Goal: Task Accomplishment & Management: Manage account settings

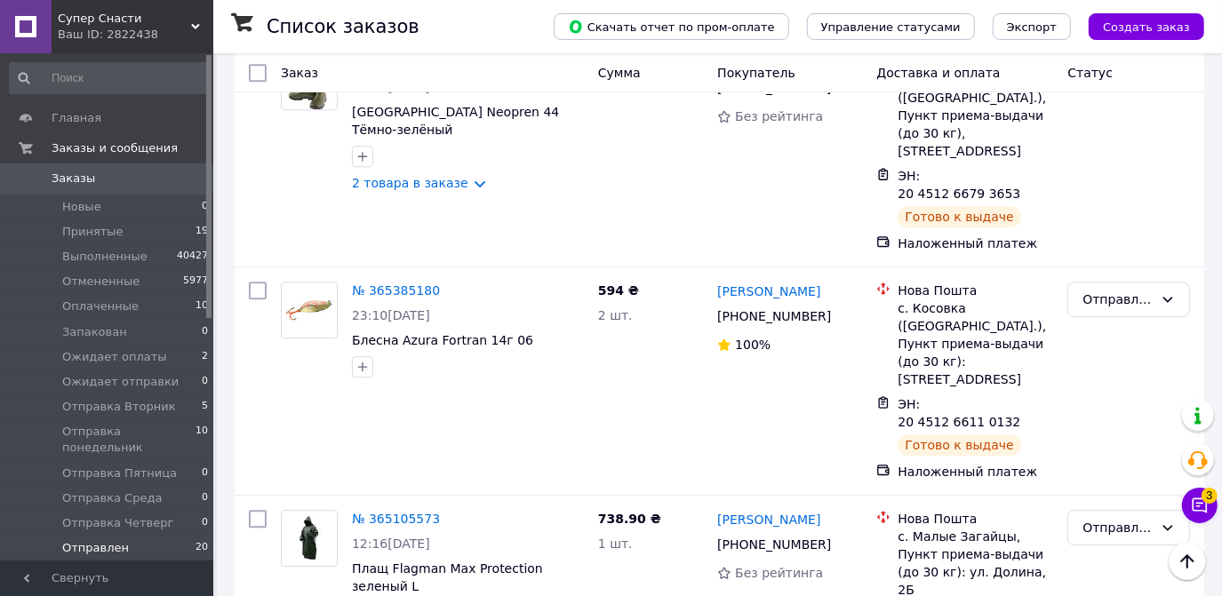
click at [90, 169] on link "Заказы 0" at bounding box center [109, 179] width 219 height 30
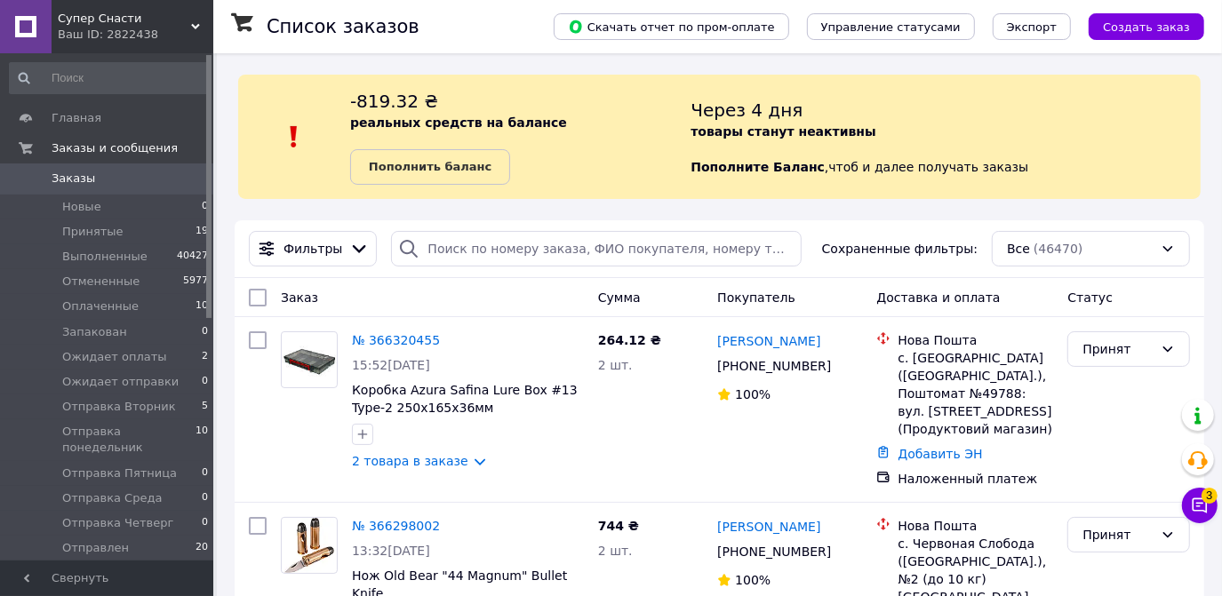
click at [318, 148] on div at bounding box center [294, 137] width 112 height 96
click at [91, 540] on span "Отправлен" at bounding box center [95, 548] width 67 height 16
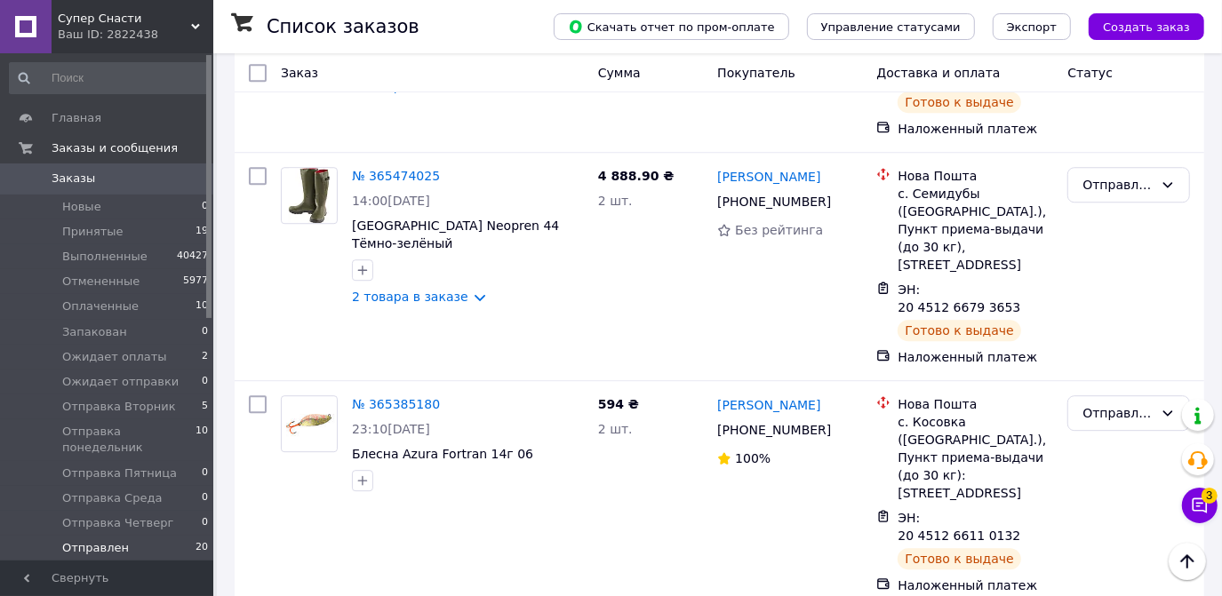
scroll to position [3346, 0]
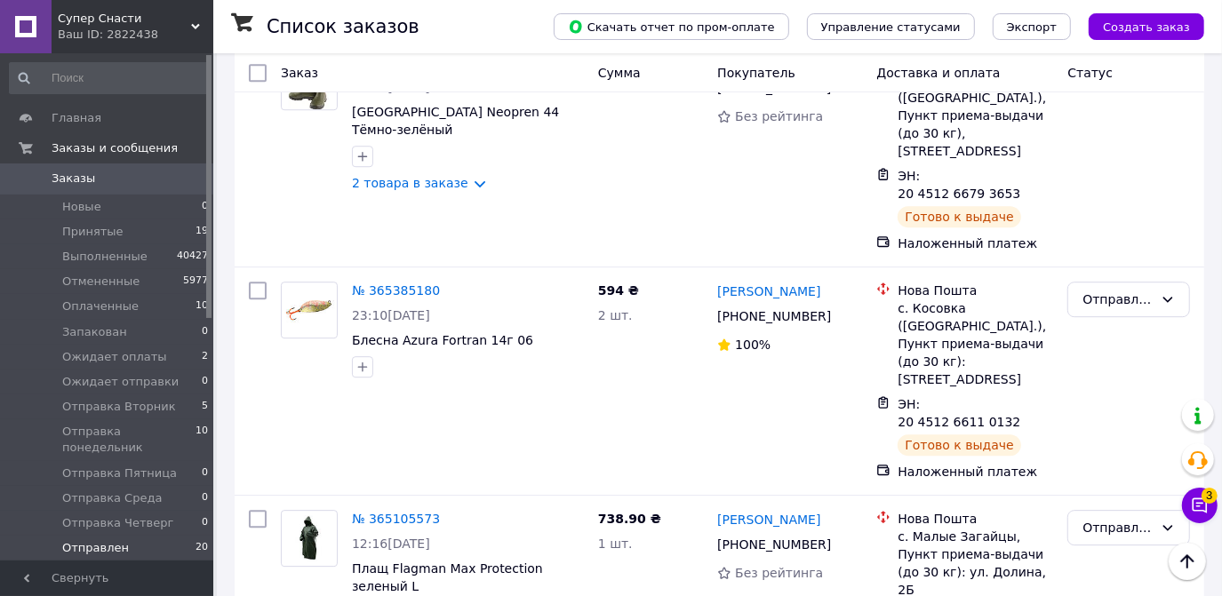
click at [78, 185] on span "Заказы" at bounding box center [74, 179] width 44 height 16
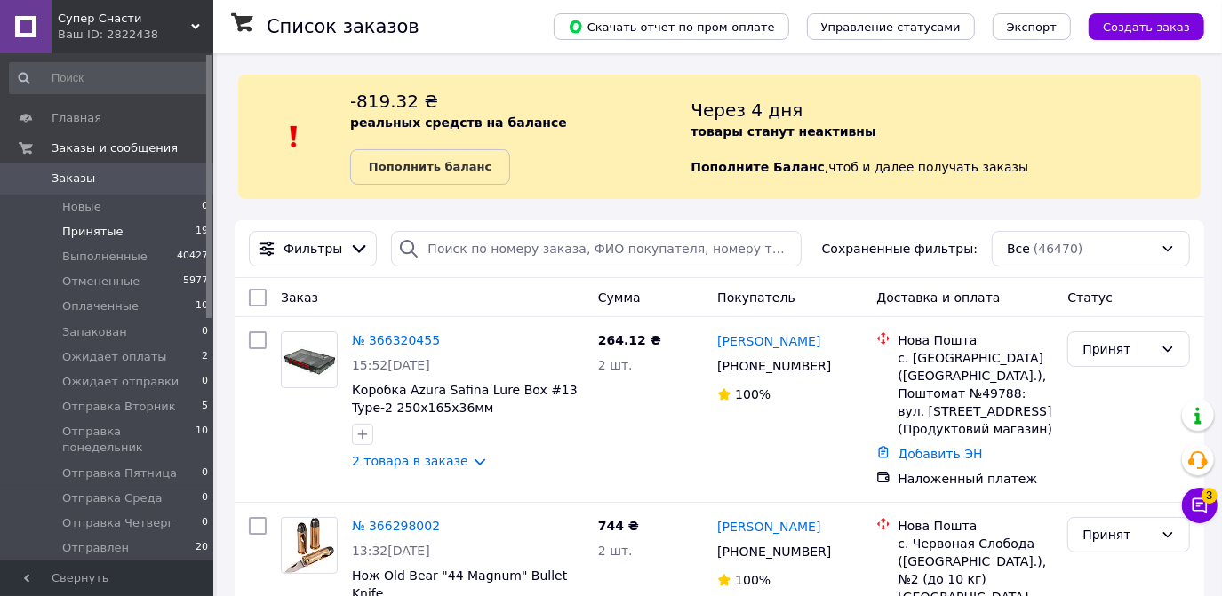
click at [80, 186] on span "Заказы" at bounding box center [74, 179] width 44 height 16
click at [142, 407] on span "Отправка Вторник" at bounding box center [119, 407] width 114 height 16
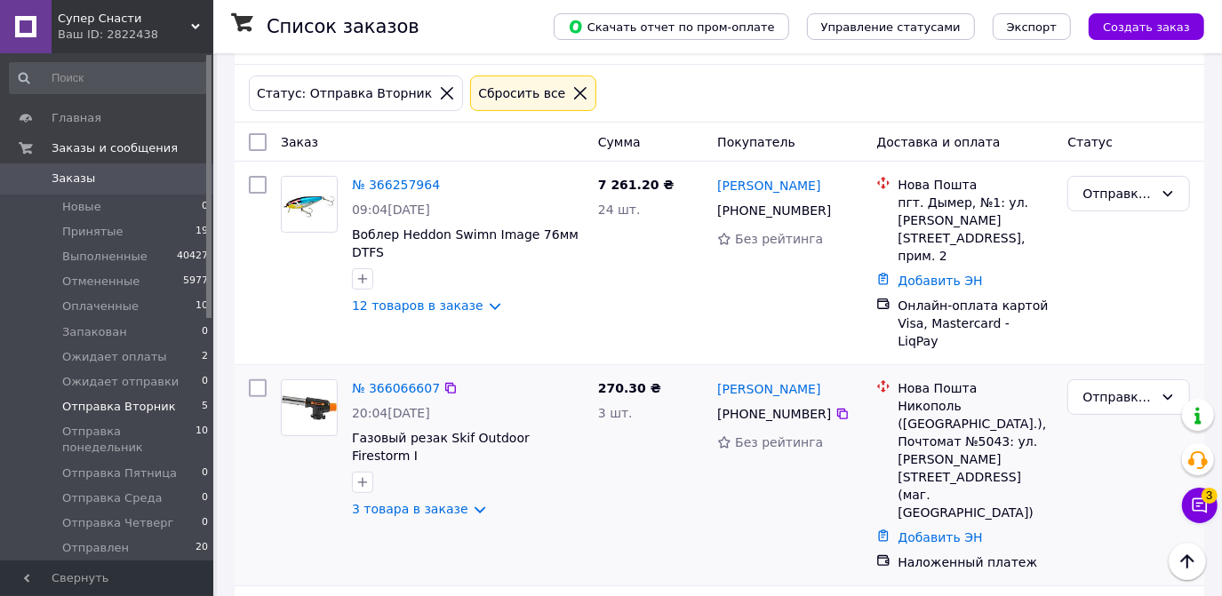
scroll to position [242, 0]
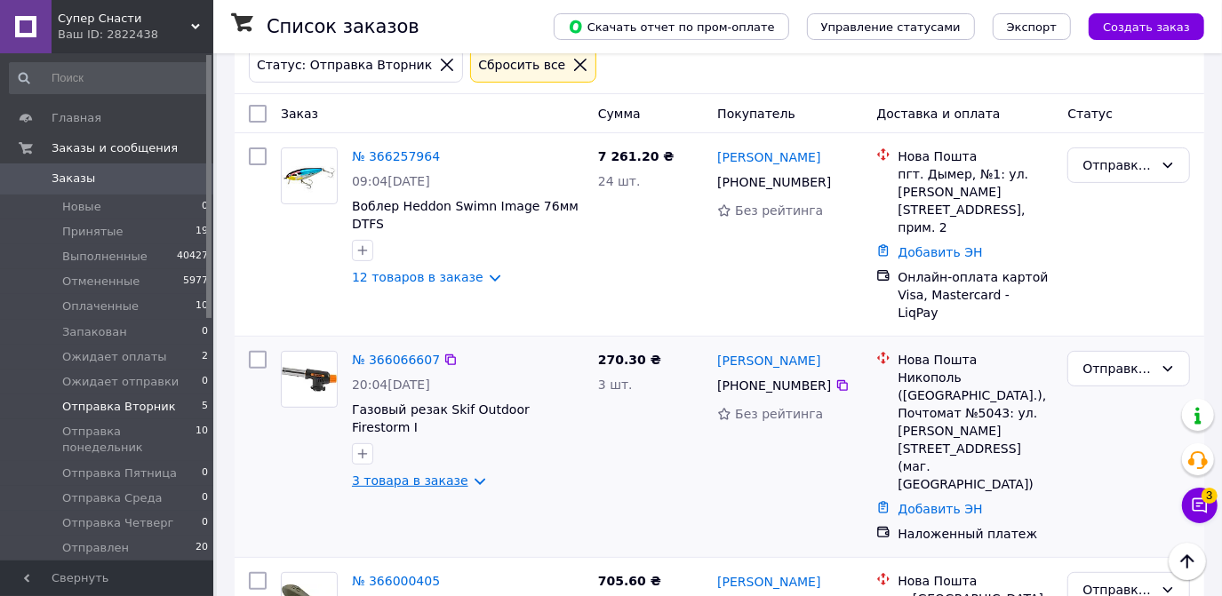
click at [468, 474] on link "3 товара в заказе" at bounding box center [410, 481] width 116 height 14
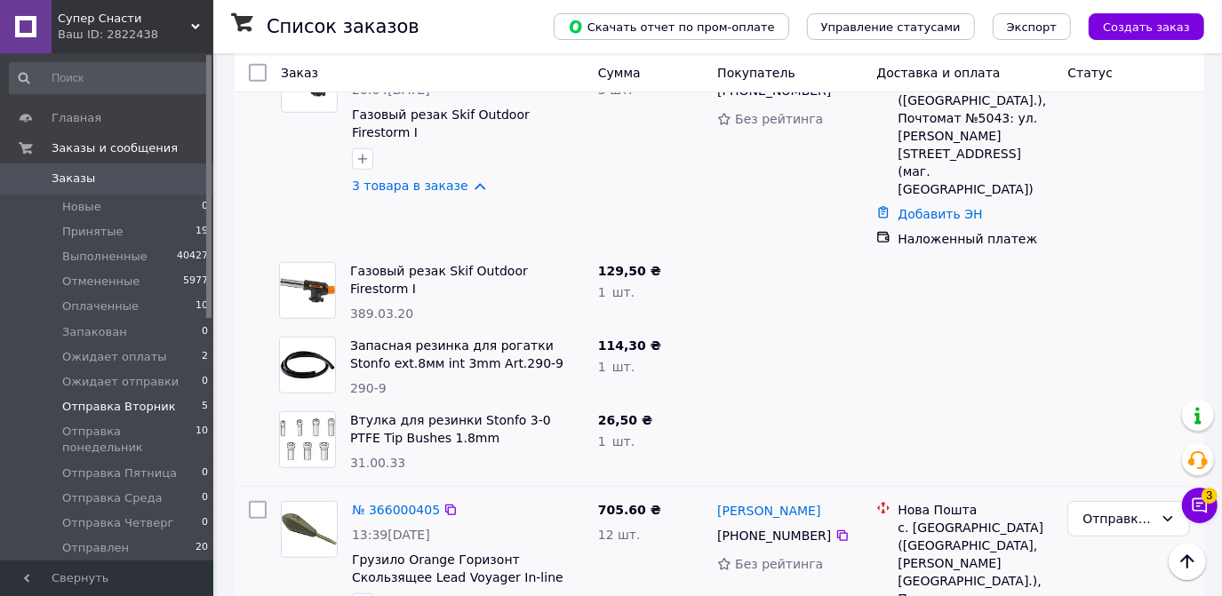
scroll to position [646, 0]
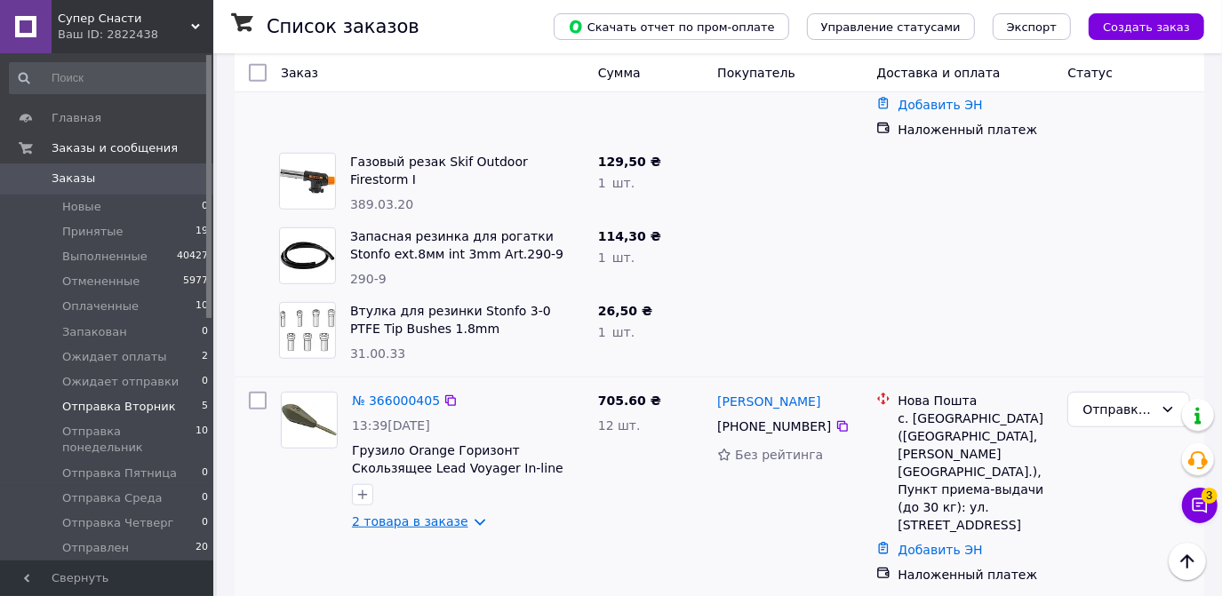
click at [467, 515] on link "2 товара в заказе" at bounding box center [410, 522] width 116 height 14
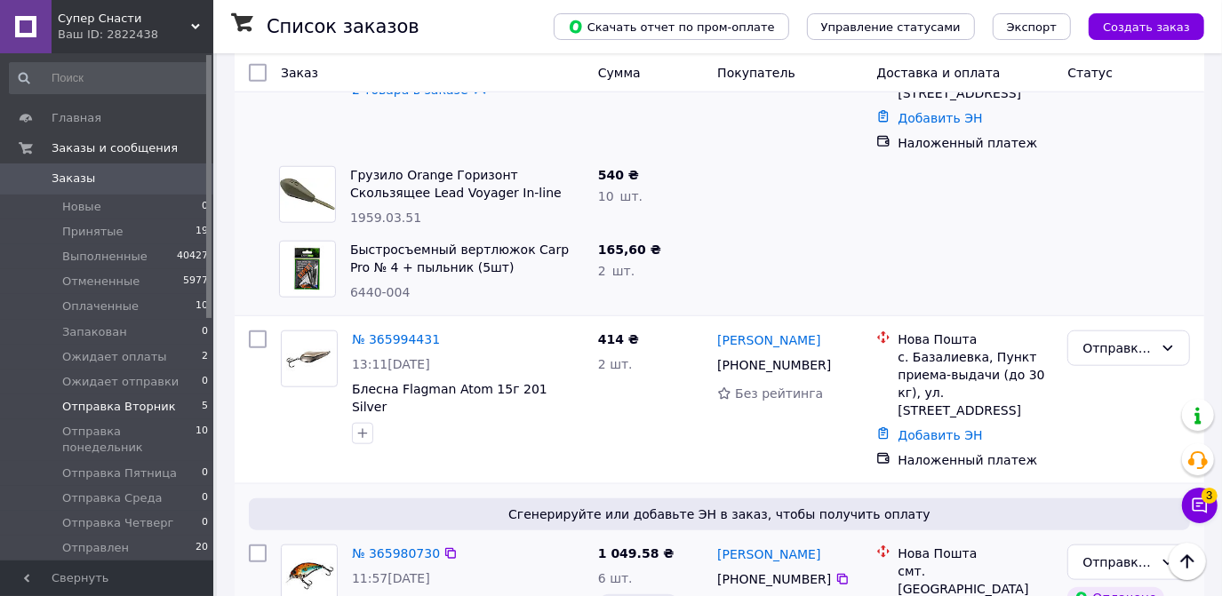
scroll to position [1086, 0]
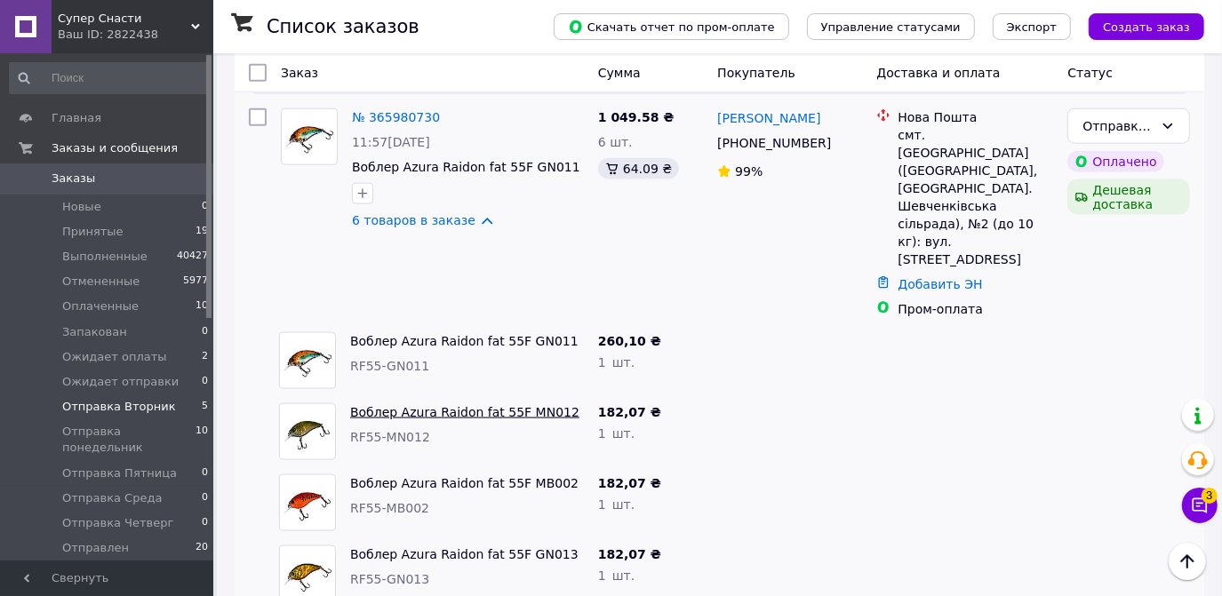
scroll to position [1516, 0]
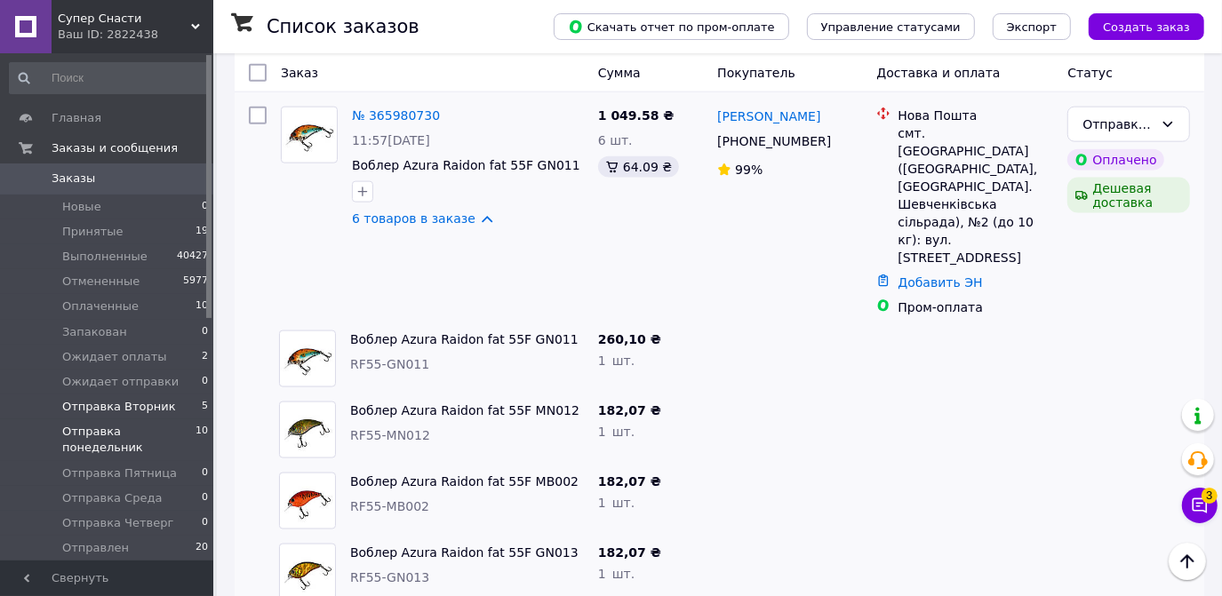
click at [144, 430] on span "Отправка понедельник" at bounding box center [128, 440] width 133 height 32
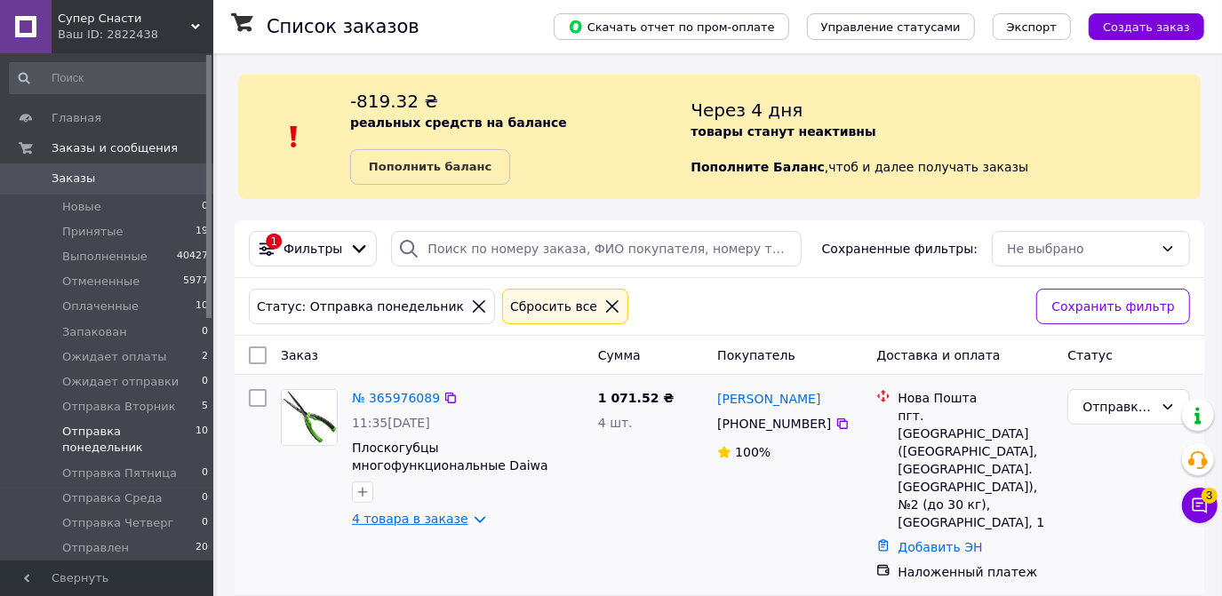
click at [454, 520] on link "4 товара в заказе" at bounding box center [410, 519] width 116 height 14
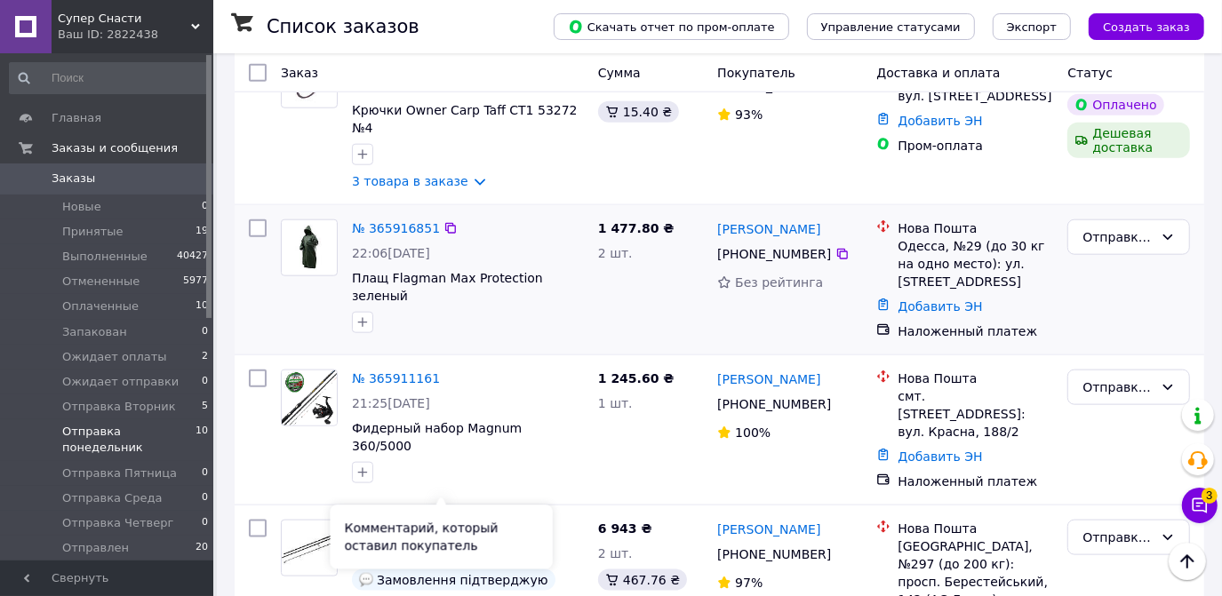
scroll to position [1292, 0]
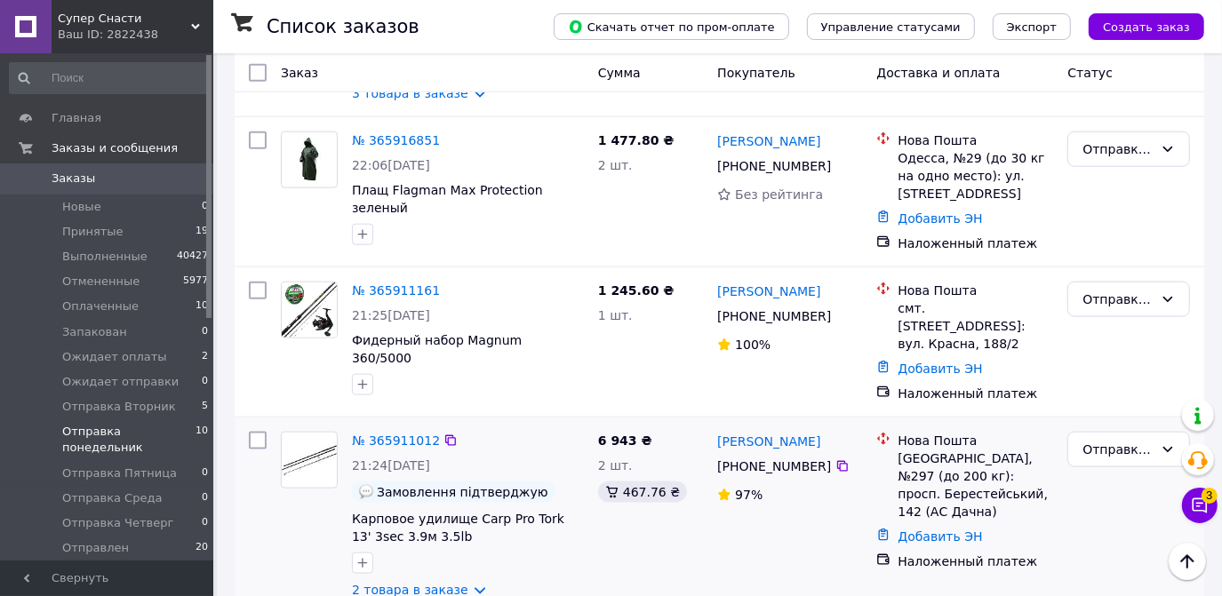
click at [467, 512] on div "№ 365911012 21:24, 09.10.2025 Замовлення підтверджую Карповое удилище Carp Pro …" at bounding box center [720, 516] width 970 height 196
click at [463, 583] on link "2 товара в заказе" at bounding box center [410, 590] width 116 height 14
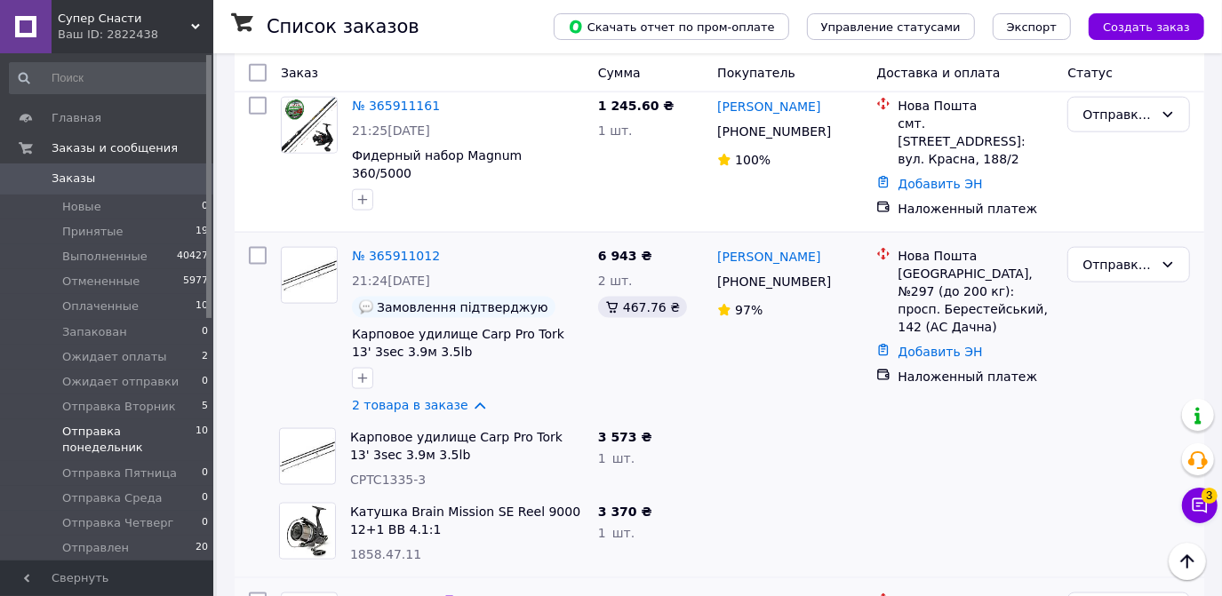
scroll to position [1466, 0]
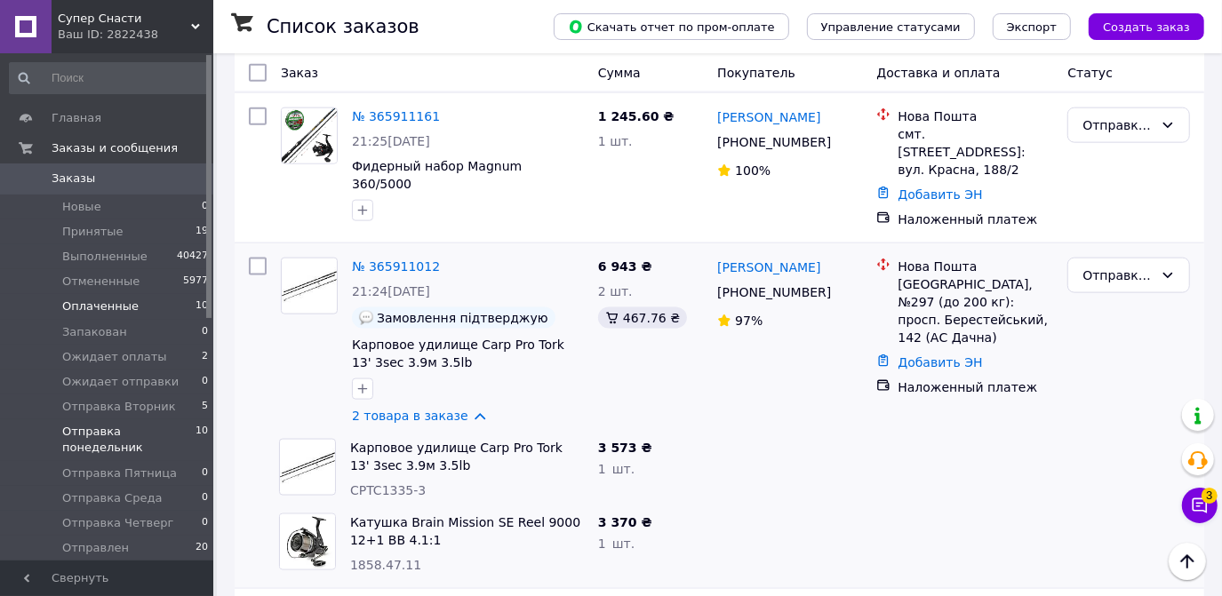
click at [108, 306] on span "Оплаченные" at bounding box center [100, 307] width 76 height 16
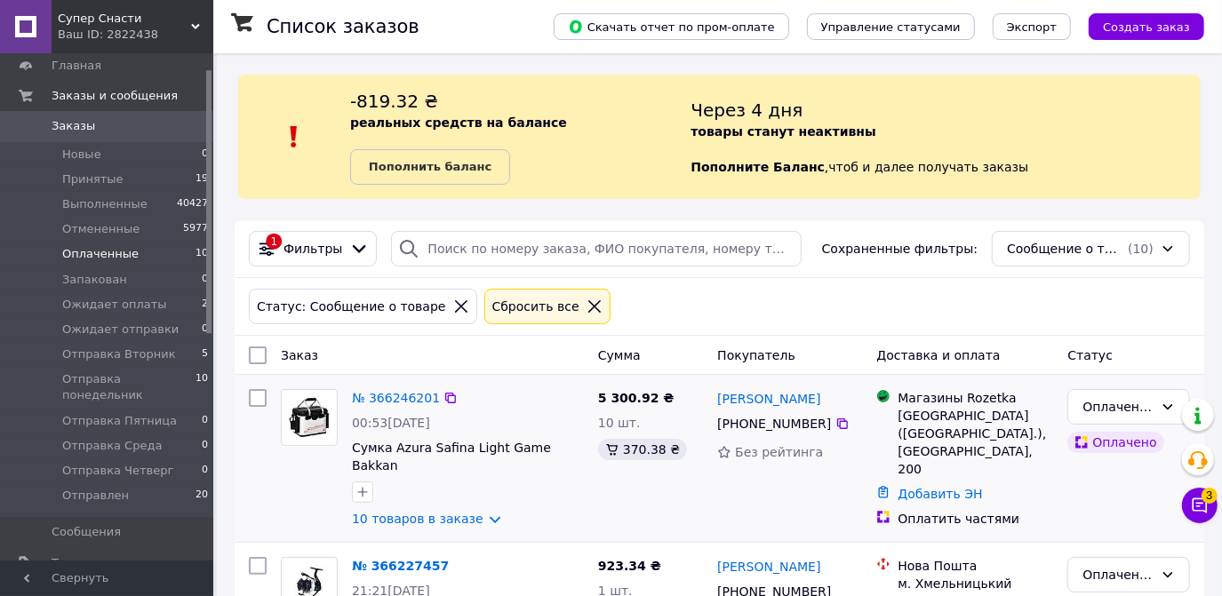
scroll to position [80, 0]
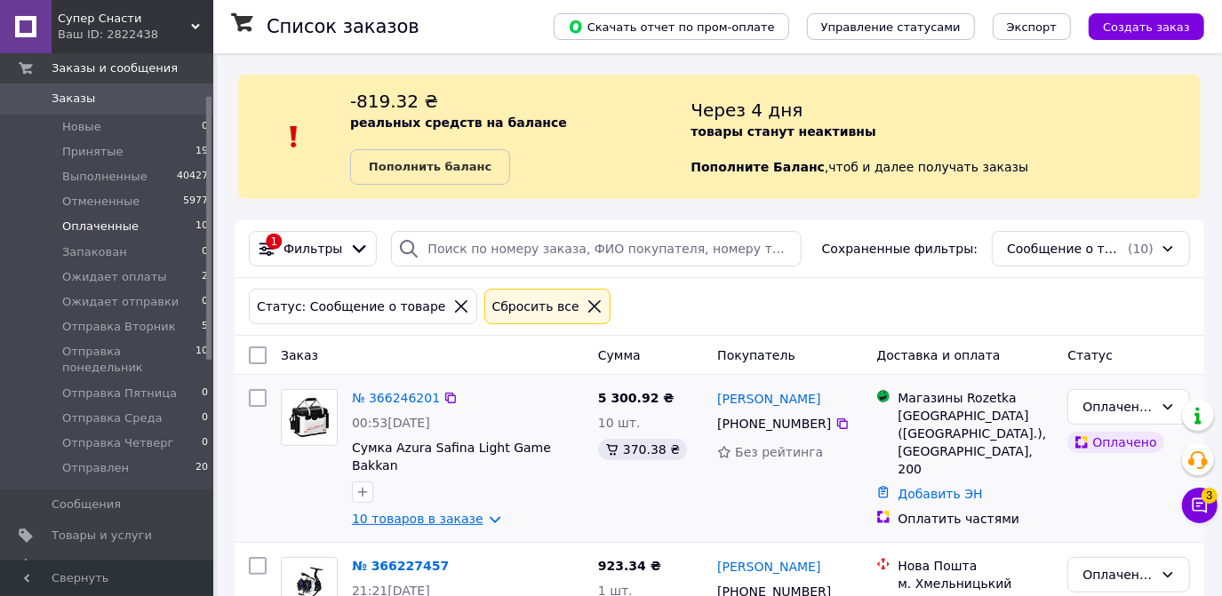
click at [483, 512] on link "10 товаров в заказе" at bounding box center [418, 519] width 132 height 14
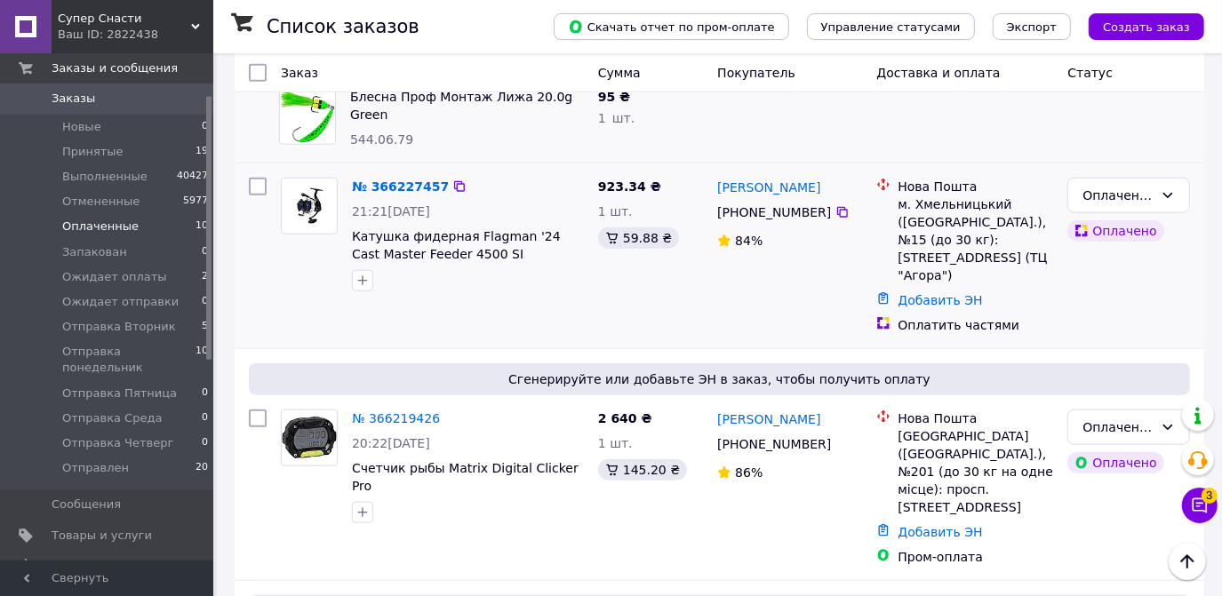
scroll to position [1130, 0]
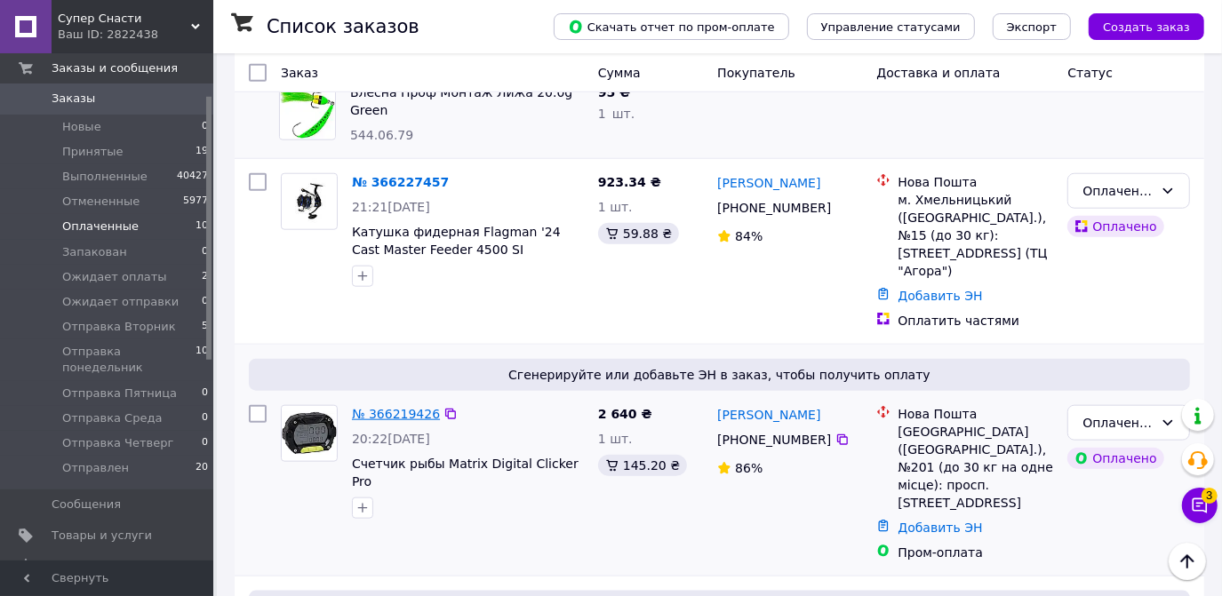
click at [418, 407] on link "№ 366219426" at bounding box center [396, 414] width 88 height 14
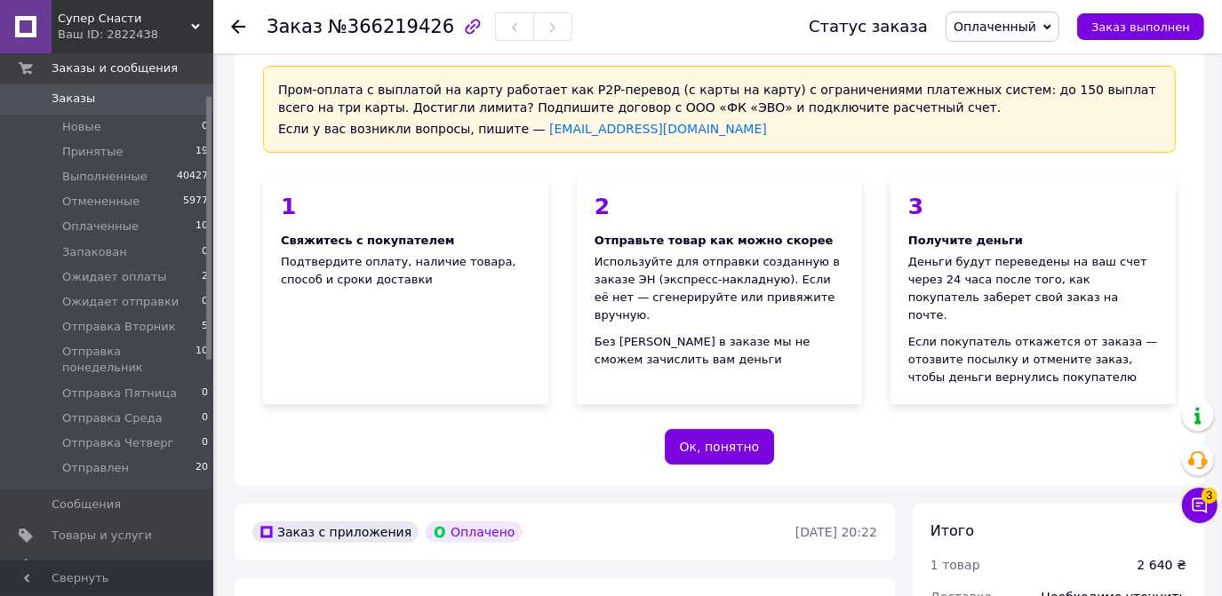
scroll to position [242, 0]
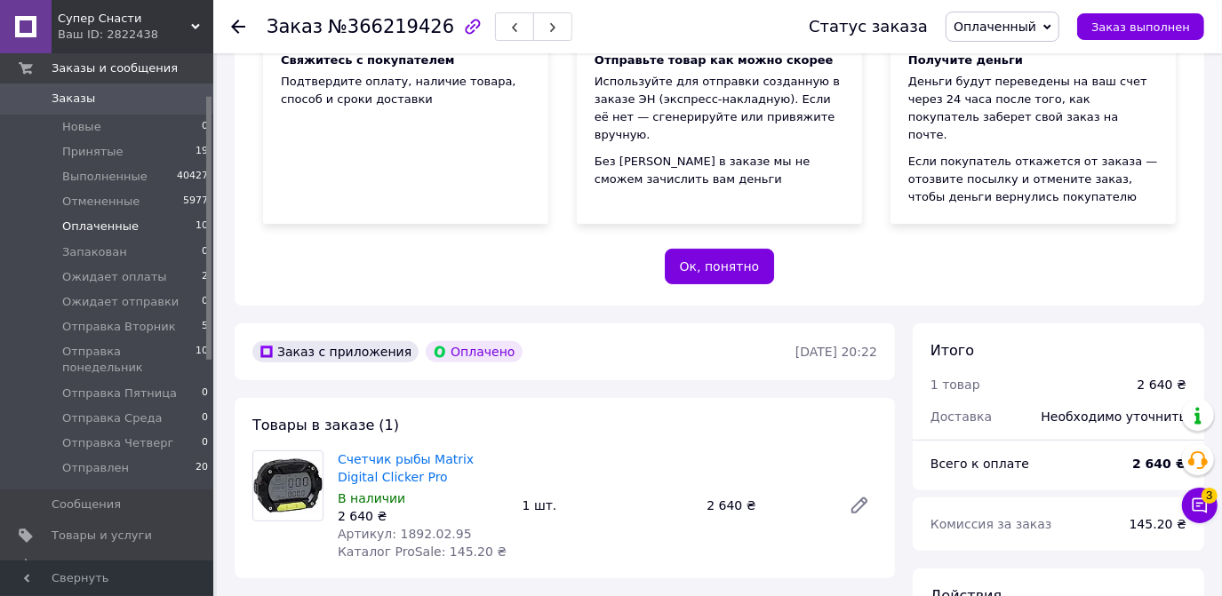
click at [94, 227] on span "Оплаченные" at bounding box center [100, 227] width 76 height 16
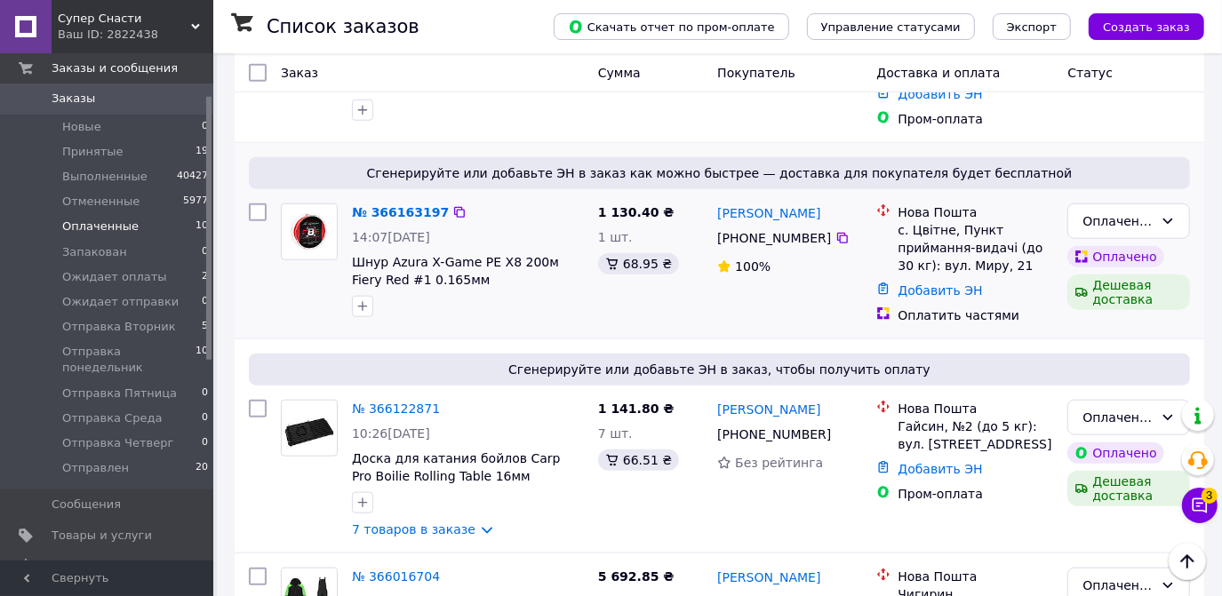
scroll to position [1050, 0]
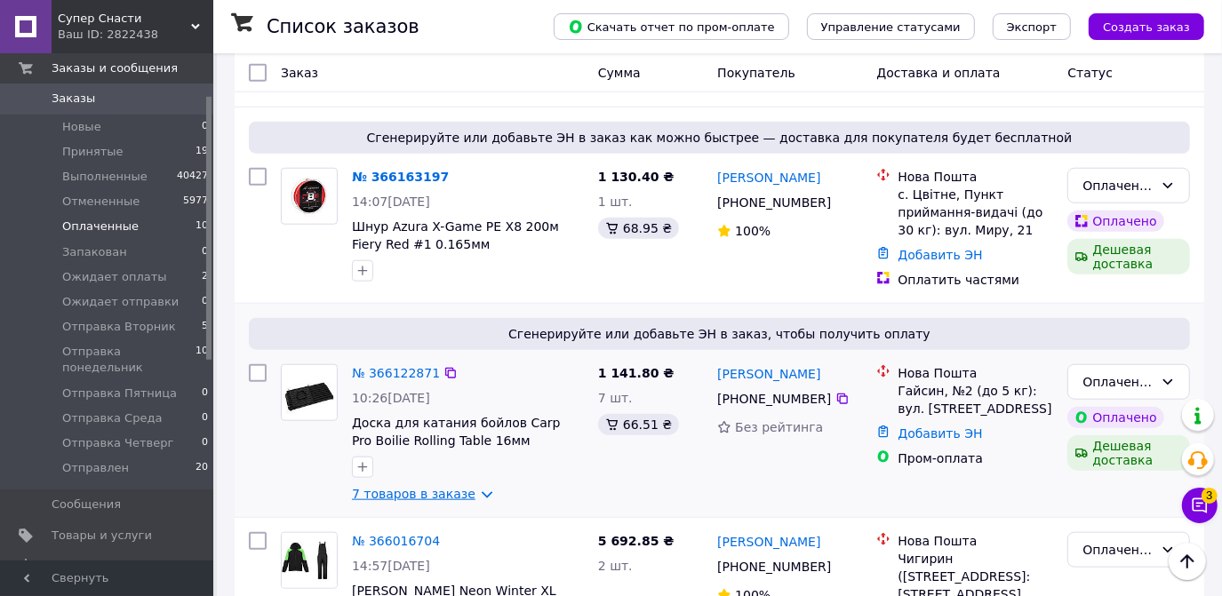
click at [471, 487] on link "7 товаров в заказе" at bounding box center [414, 494] width 124 height 14
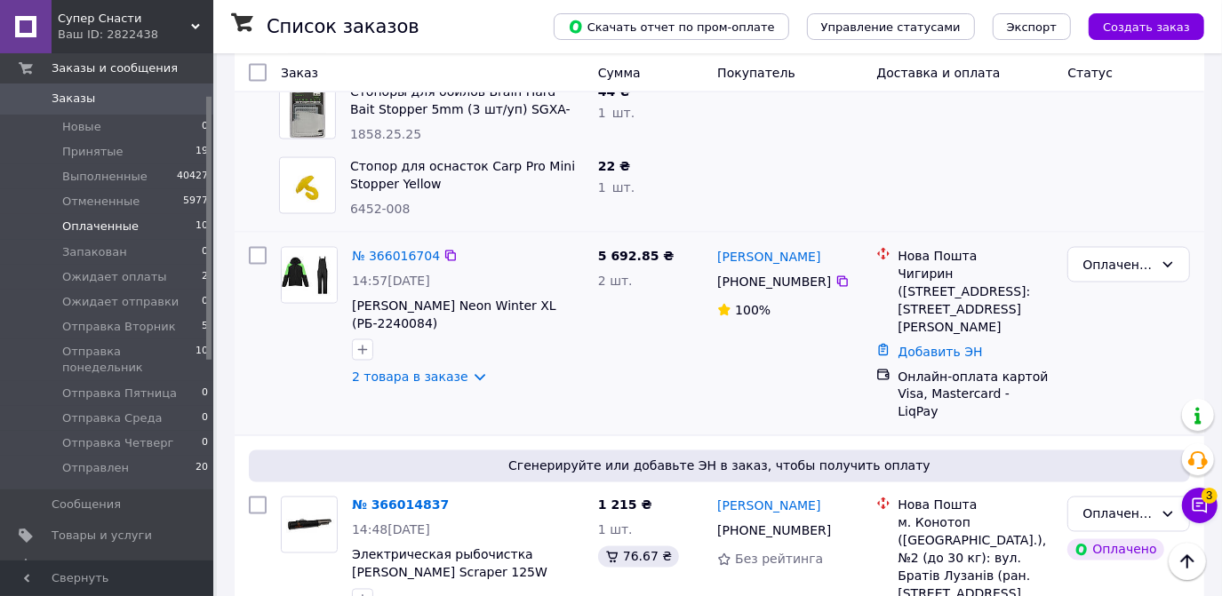
scroll to position [1857, 0]
click at [461, 370] on link "2 товара в заказе" at bounding box center [410, 377] width 116 height 14
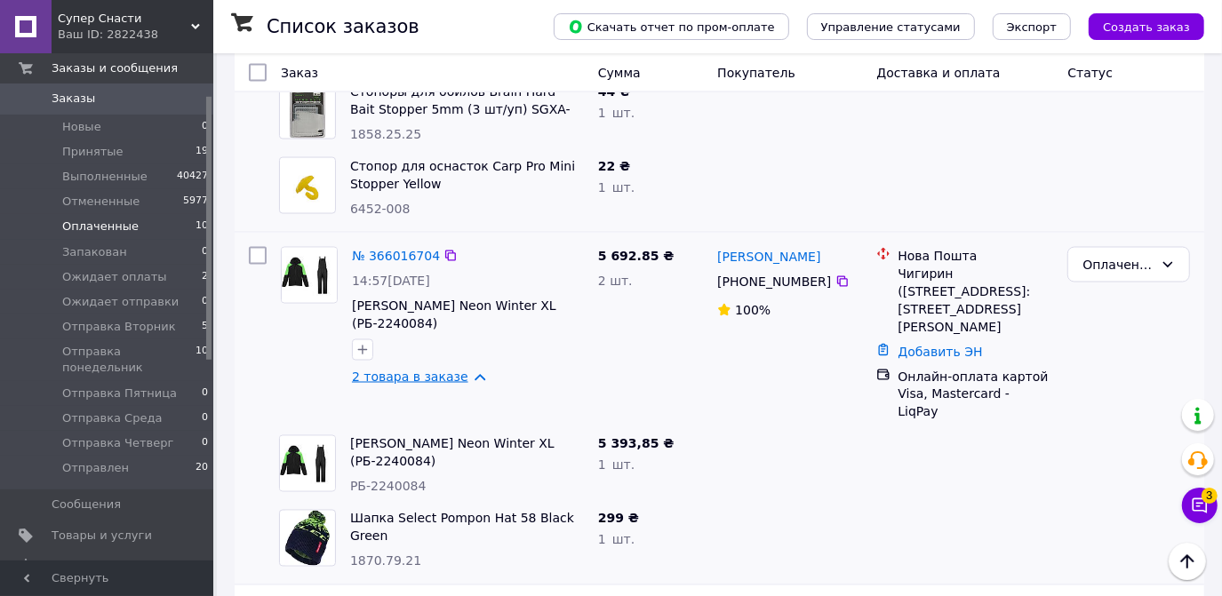
click at [463, 370] on link "2 товара в заказе" at bounding box center [410, 377] width 116 height 14
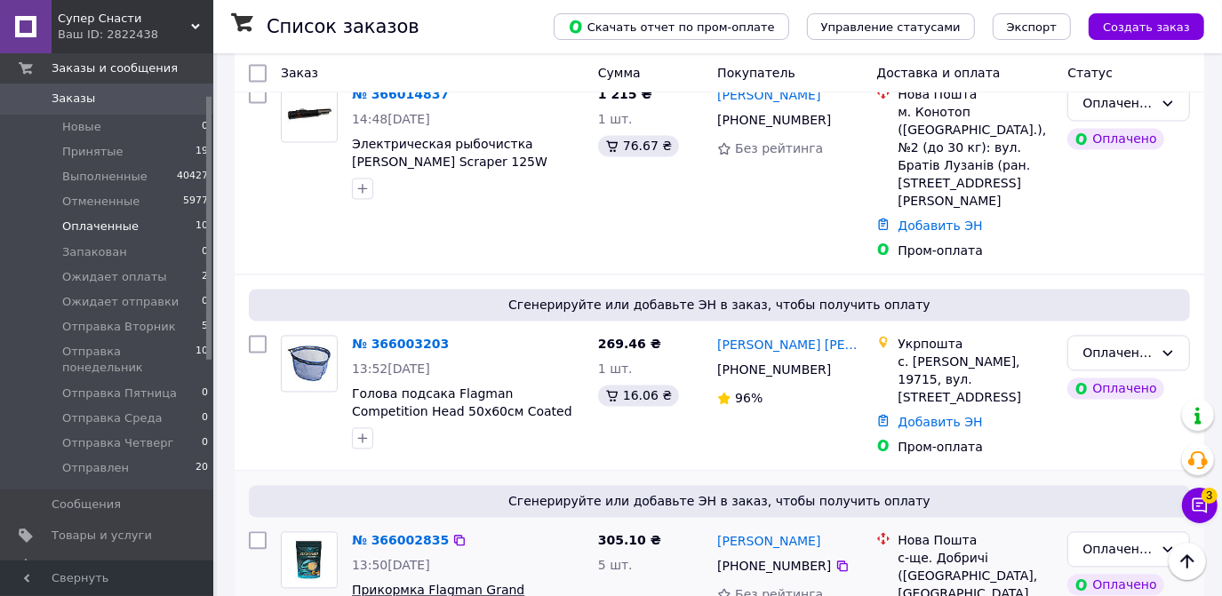
scroll to position [2288, 0]
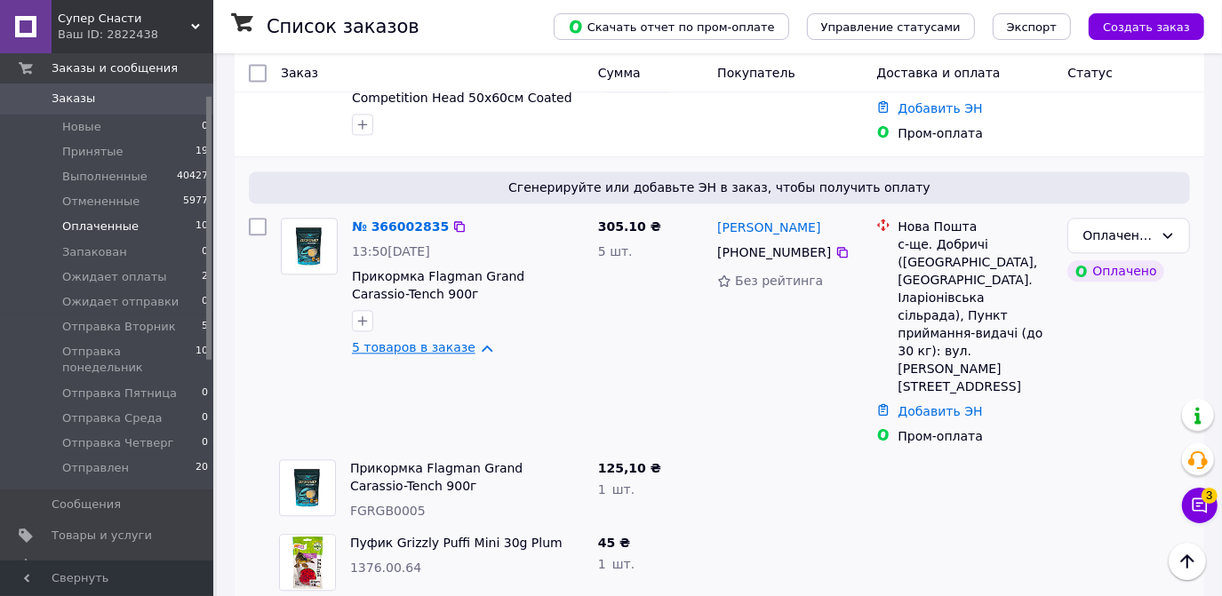
scroll to position [2611, 0]
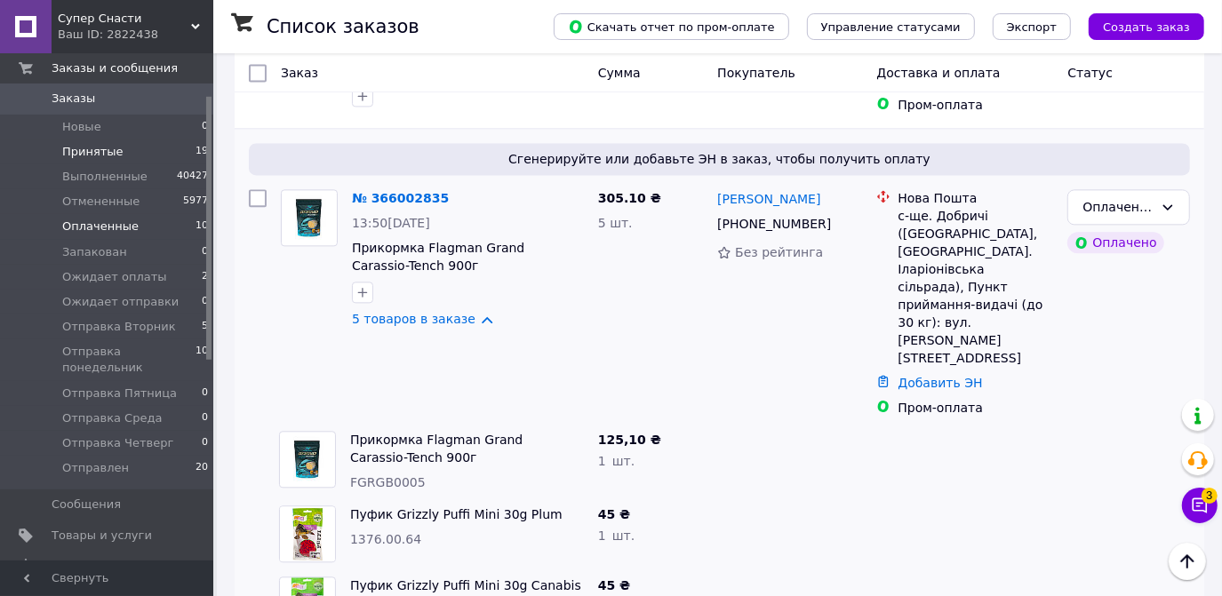
click at [97, 155] on span "Принятые" at bounding box center [92, 152] width 61 height 16
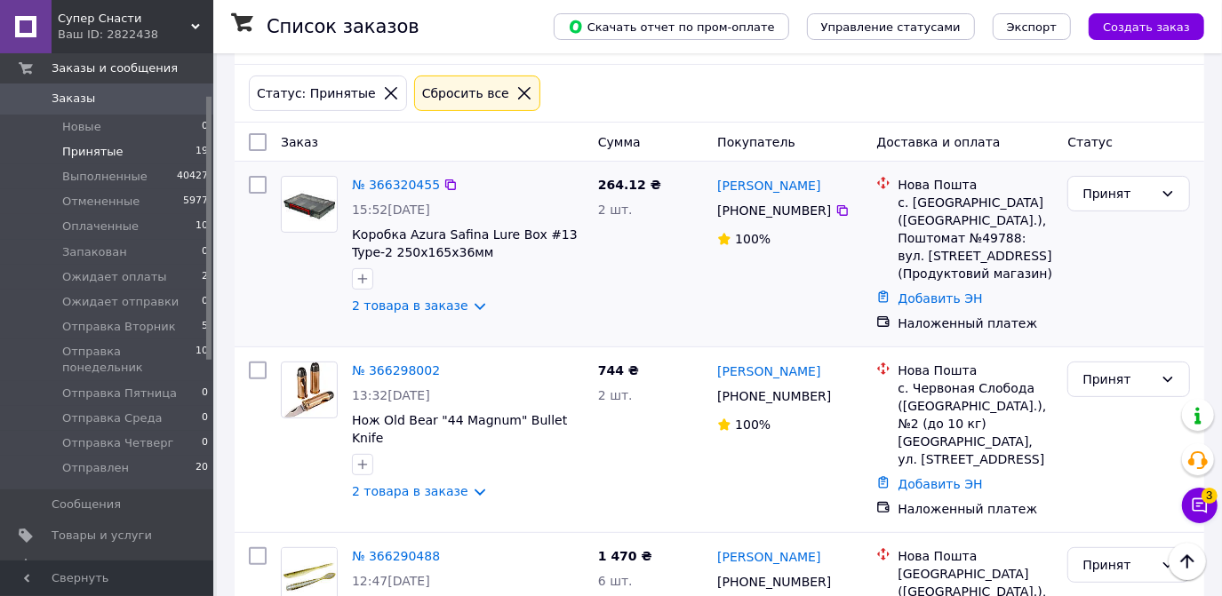
scroll to position [242, 0]
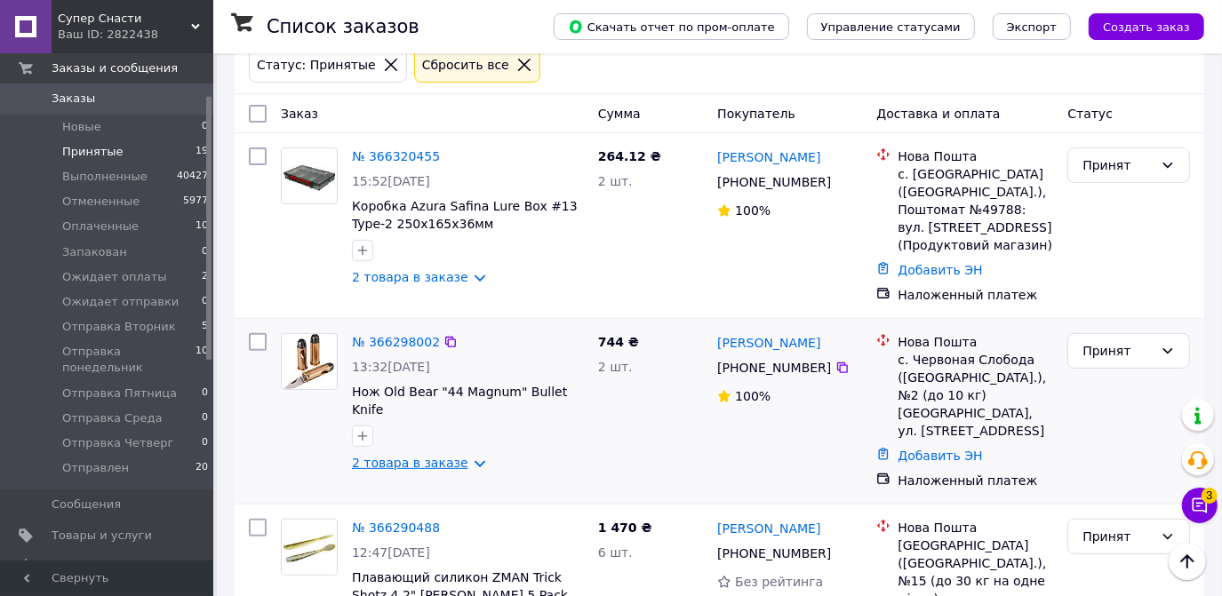
click at [468, 456] on link "2 товара в заказе" at bounding box center [410, 463] width 116 height 14
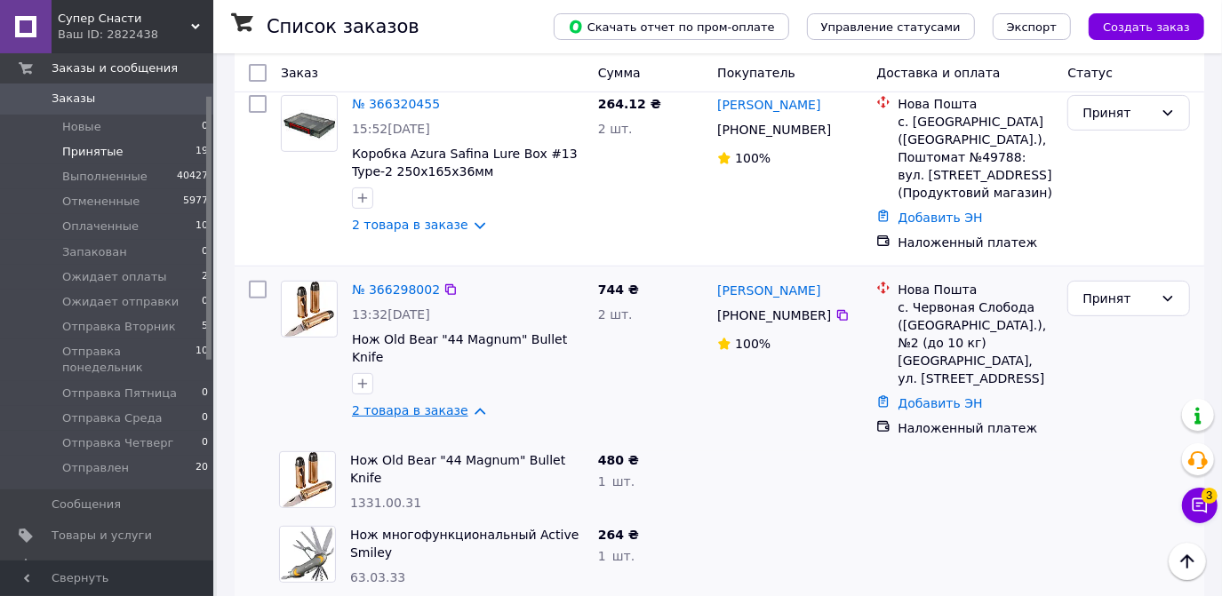
scroll to position [323, 0]
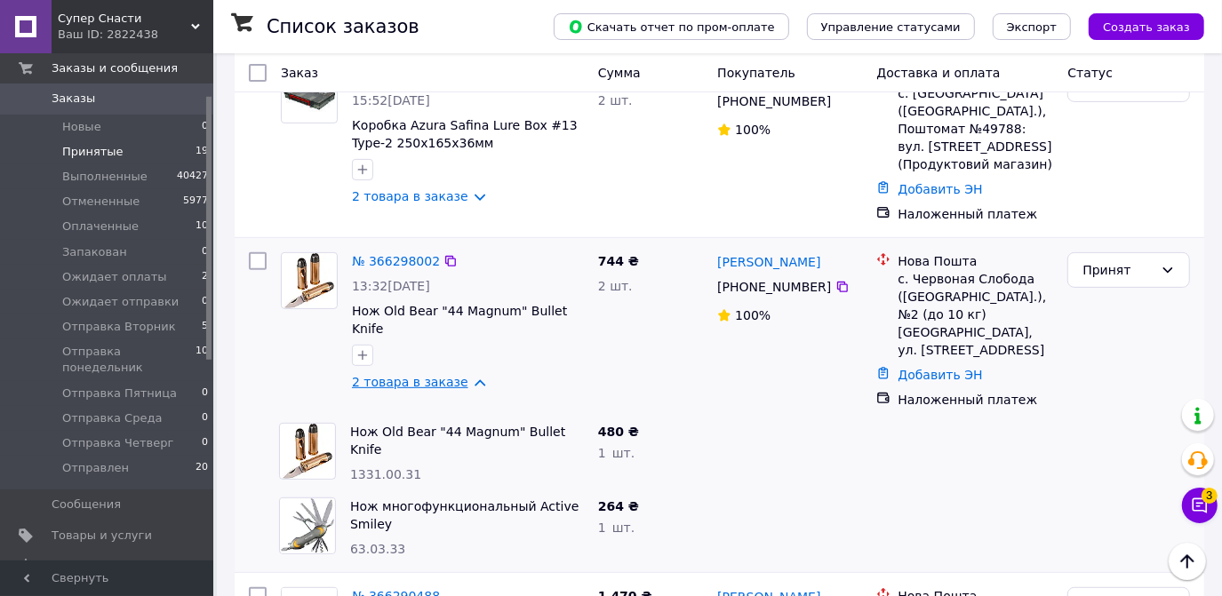
click at [464, 375] on link "2 товара в заказе" at bounding box center [410, 382] width 116 height 14
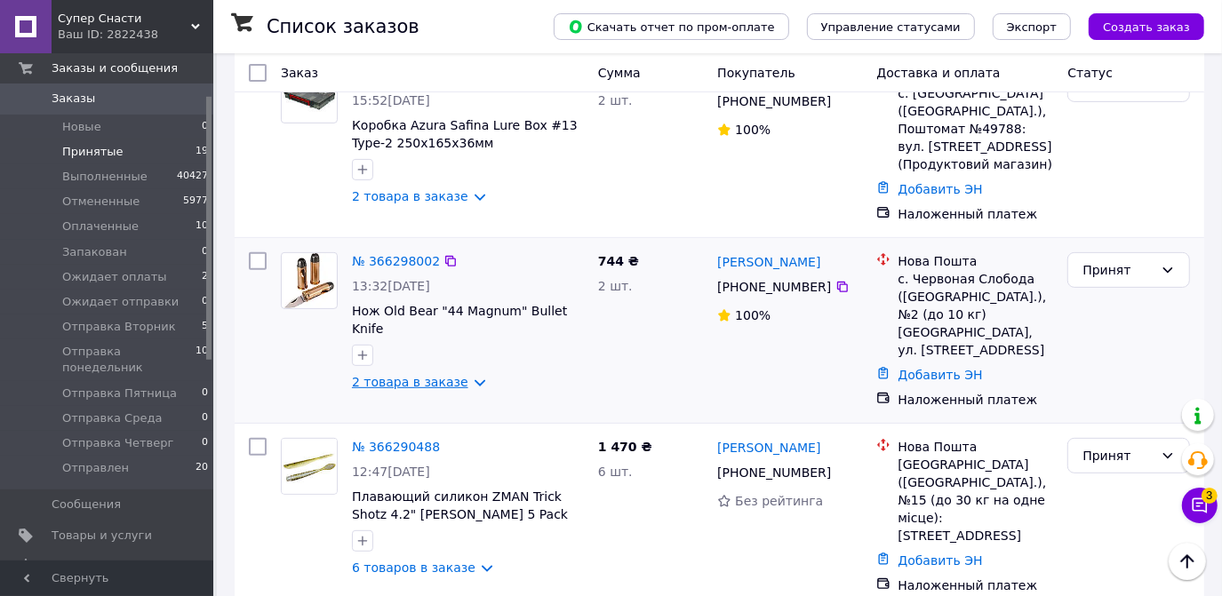
click at [464, 375] on link "2 товара в заказе" at bounding box center [410, 382] width 116 height 14
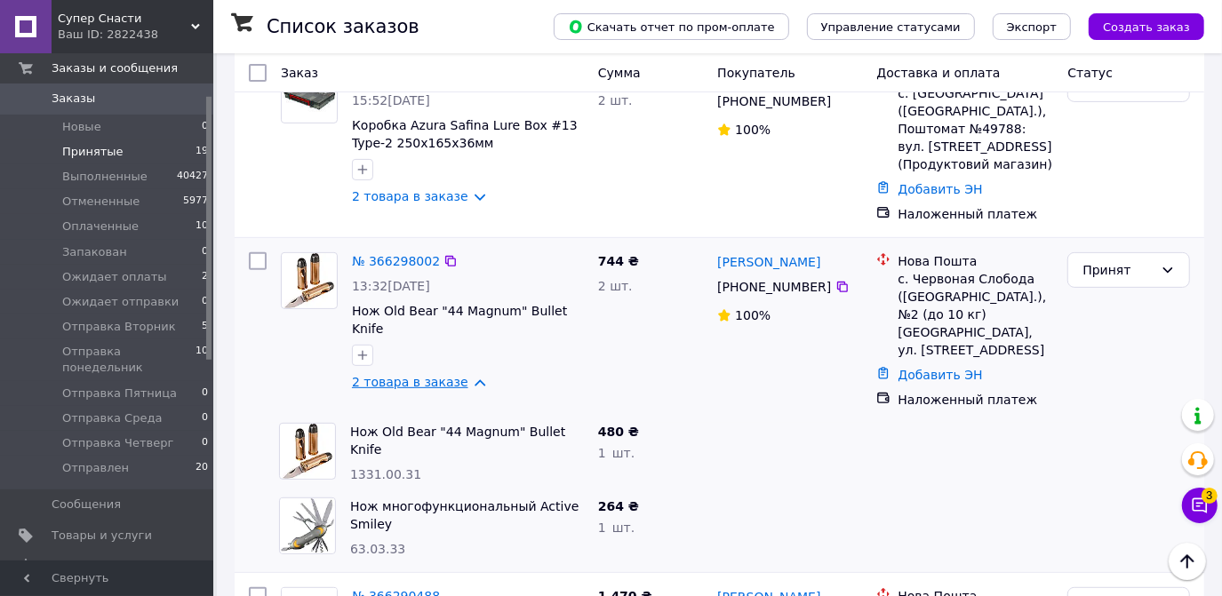
click at [464, 375] on link "2 товара в заказе" at bounding box center [410, 382] width 116 height 14
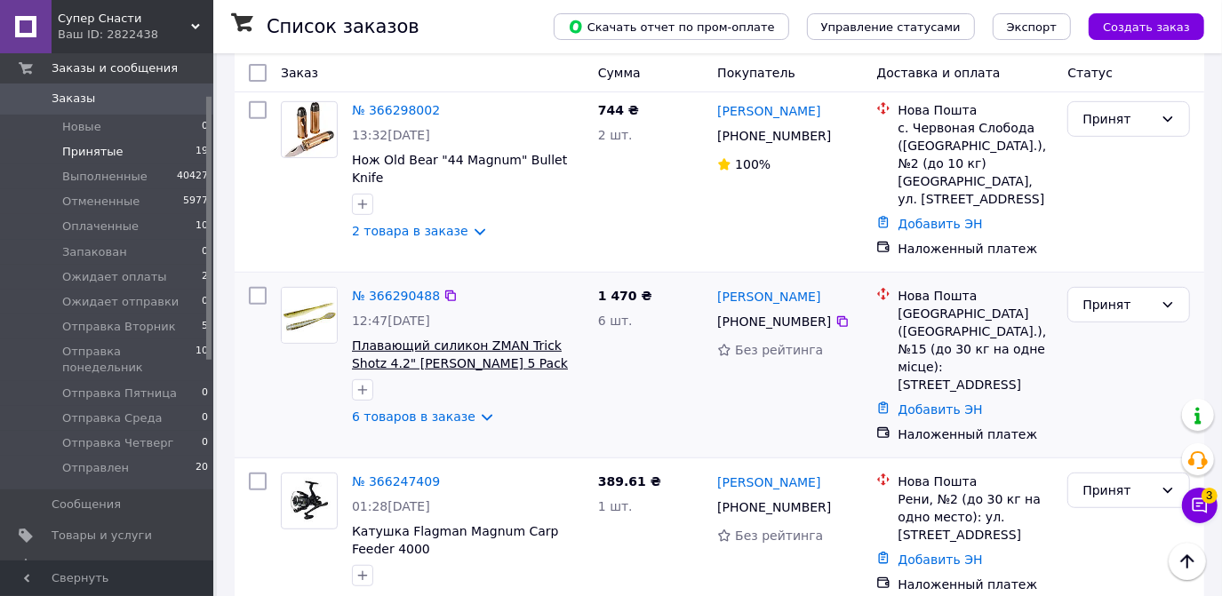
scroll to position [484, 0]
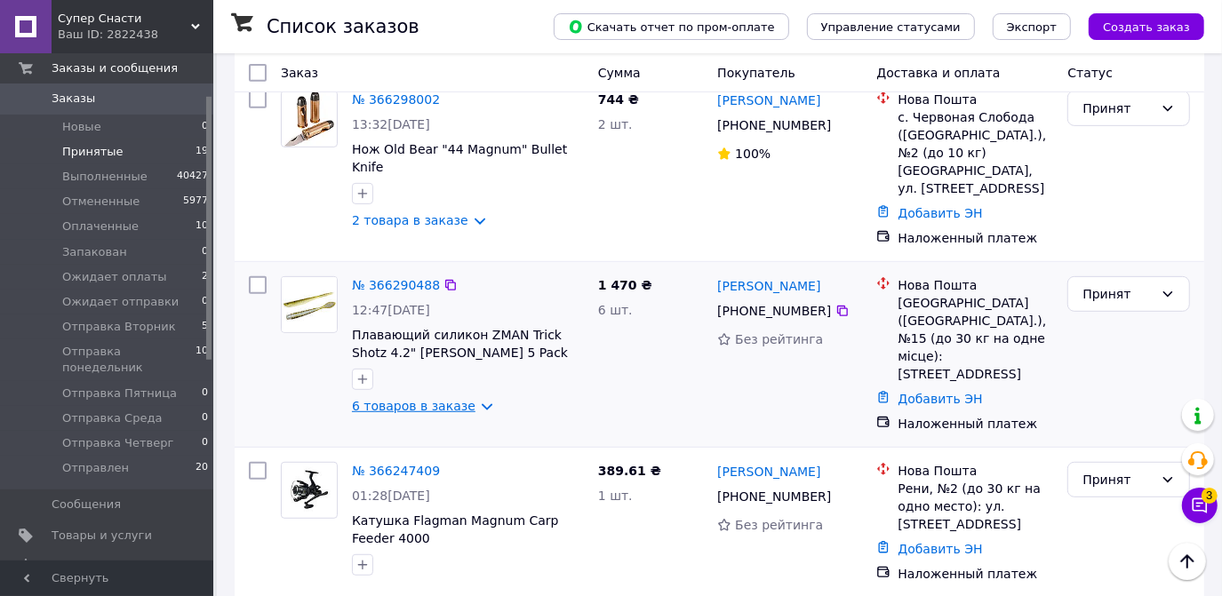
click at [470, 399] on link "6 товаров в заказе" at bounding box center [414, 406] width 124 height 14
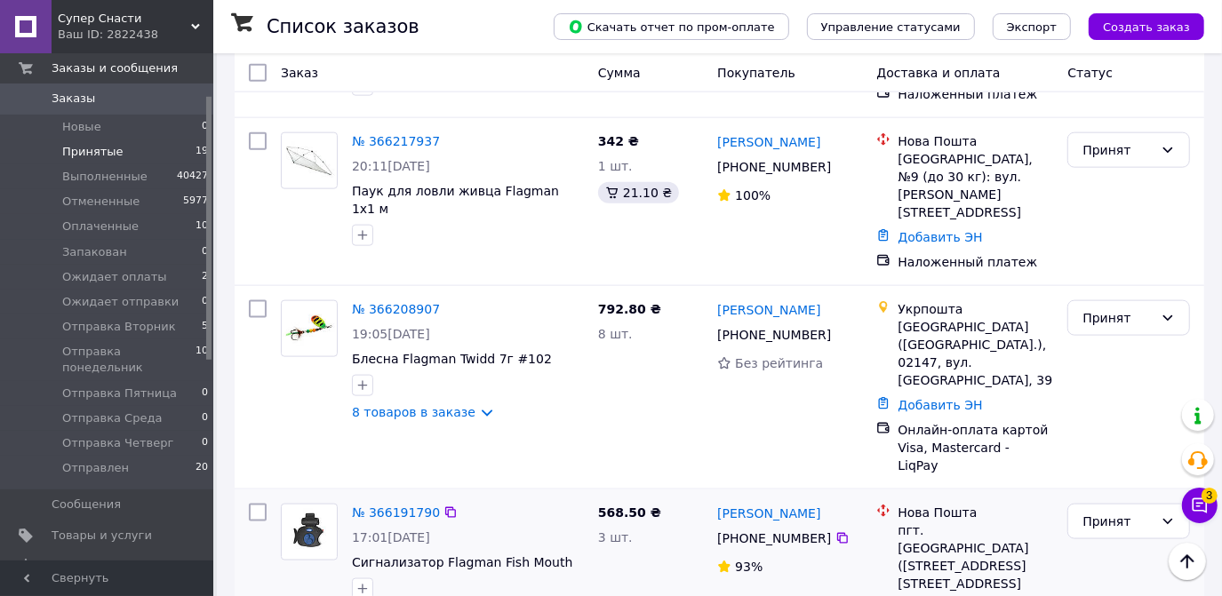
scroll to position [1454, 0]
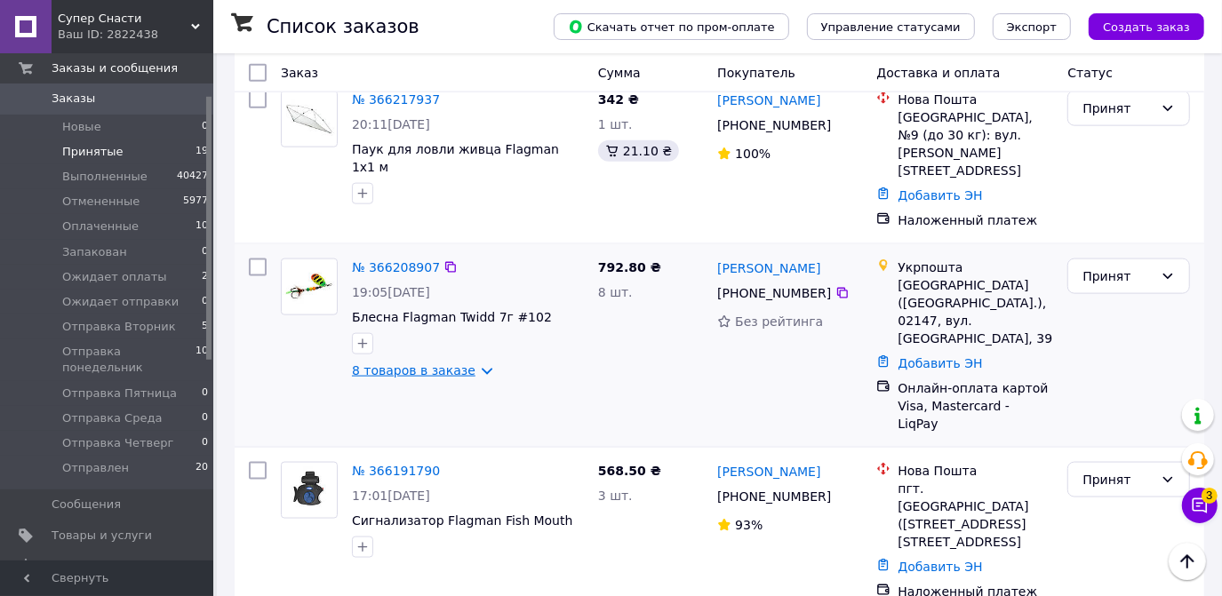
click at [469, 363] on link "8 товаров в заказе" at bounding box center [414, 370] width 124 height 14
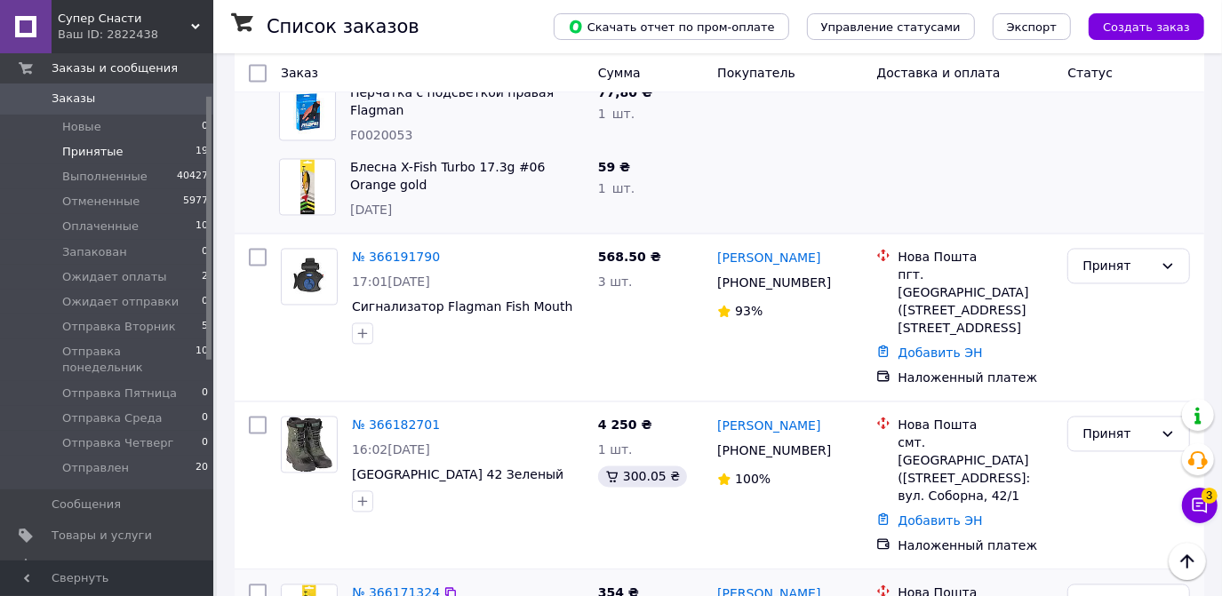
scroll to position [2585, 0]
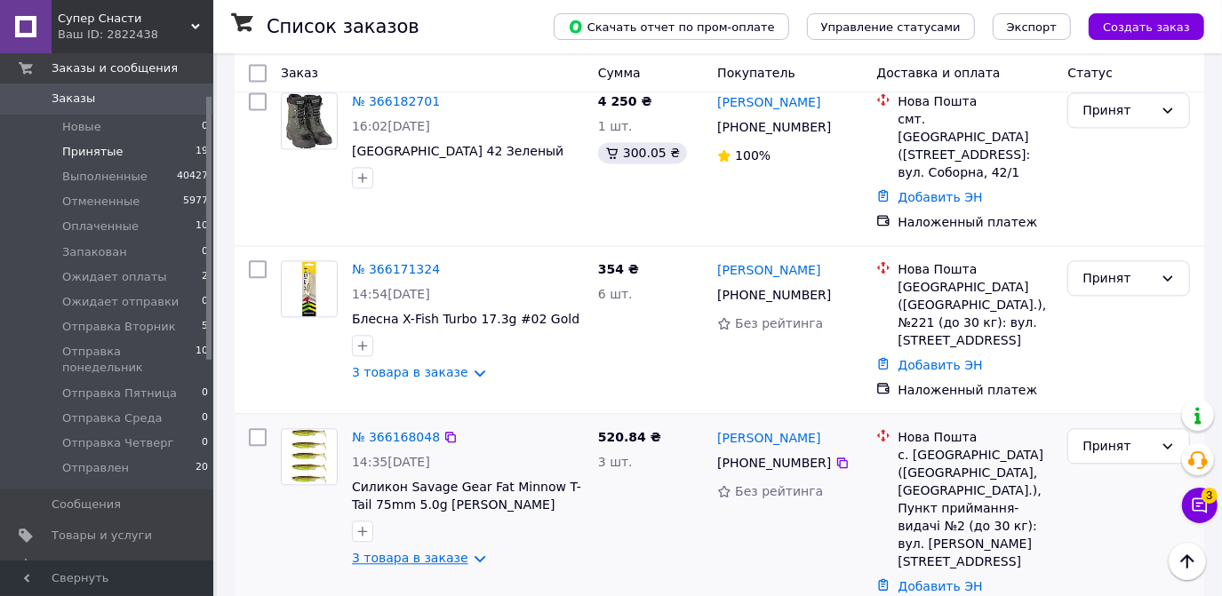
click at [462, 551] on link "3 товара в заказе" at bounding box center [410, 558] width 116 height 14
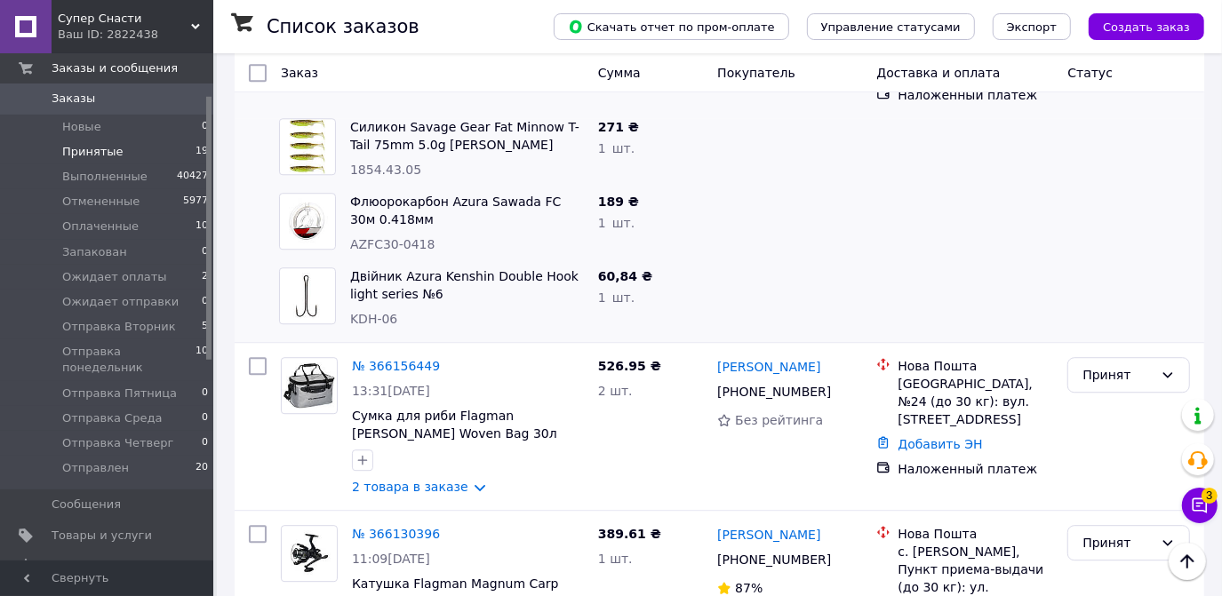
scroll to position [3150, 0]
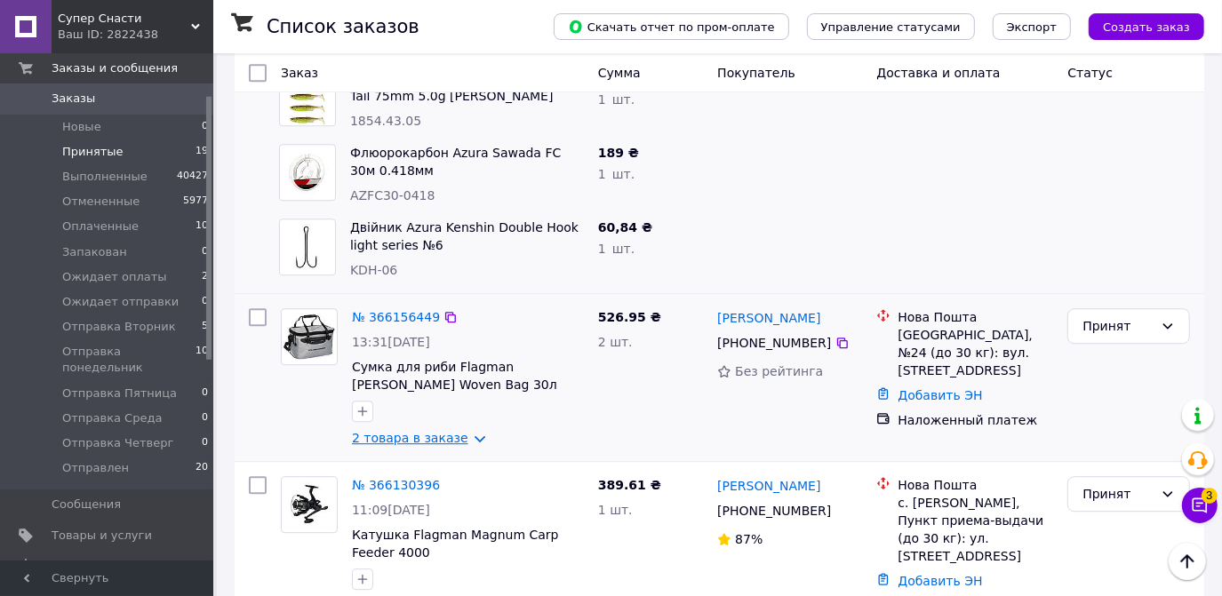
click at [462, 431] on link "2 товара в заказе" at bounding box center [410, 438] width 116 height 14
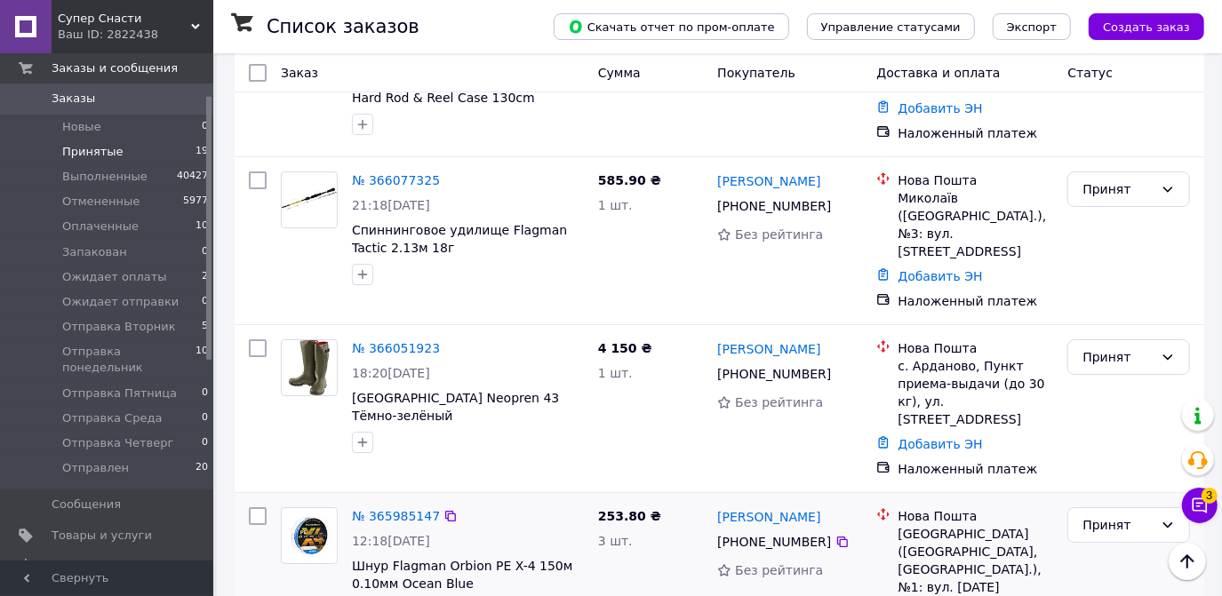
scroll to position [4120, 0]
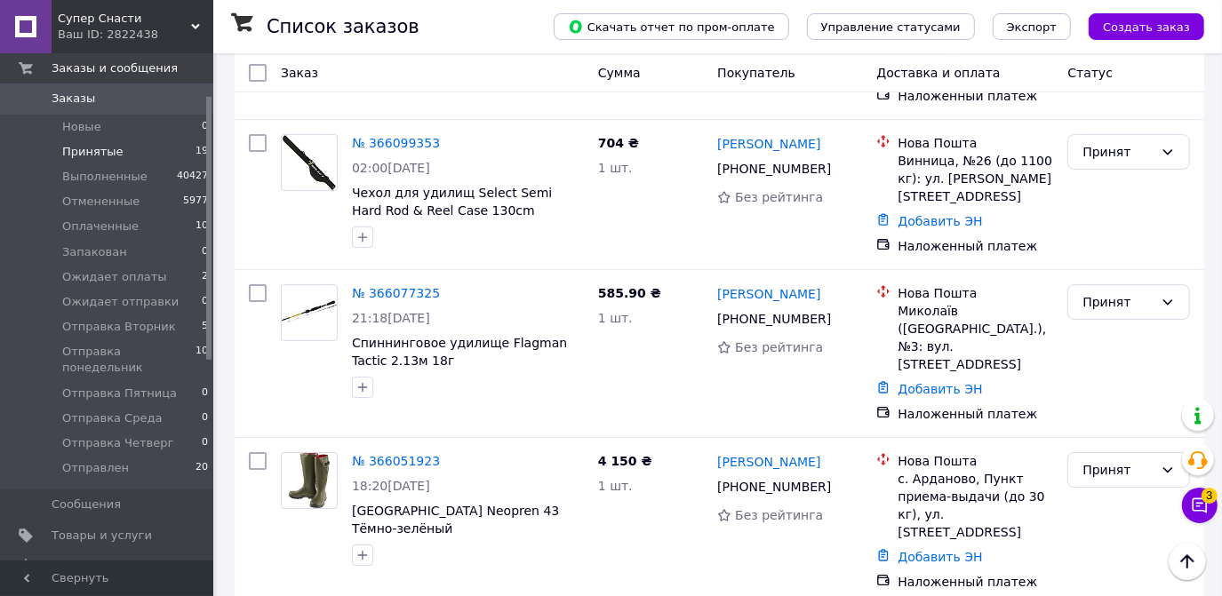
scroll to position [3882, 0]
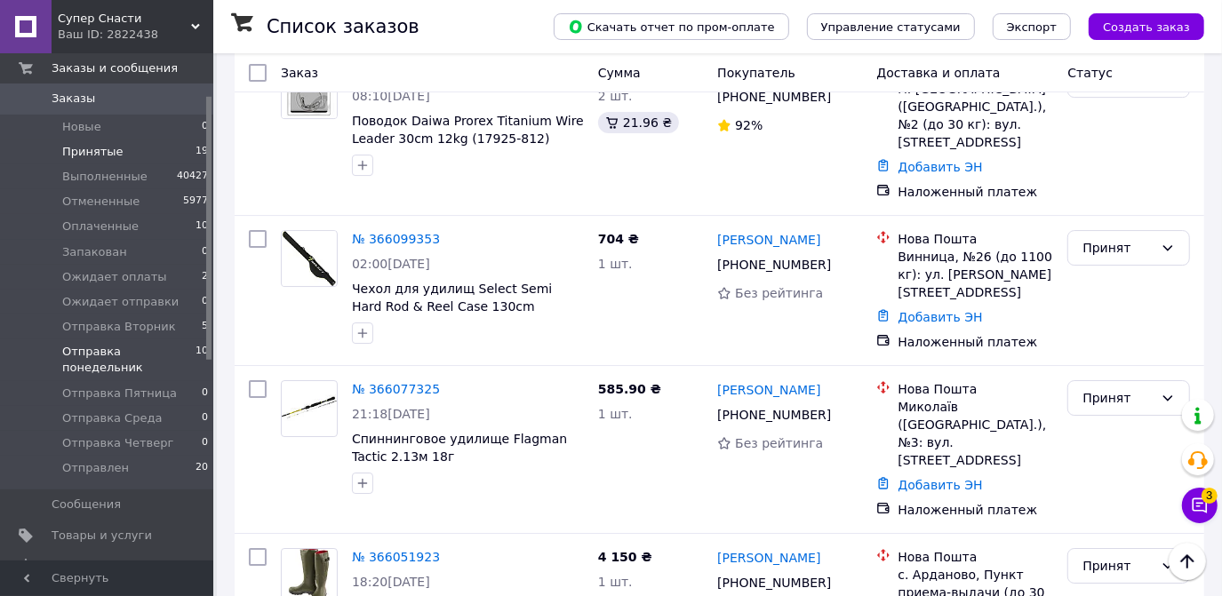
click at [165, 348] on span "Отправка понедельник" at bounding box center [128, 360] width 133 height 32
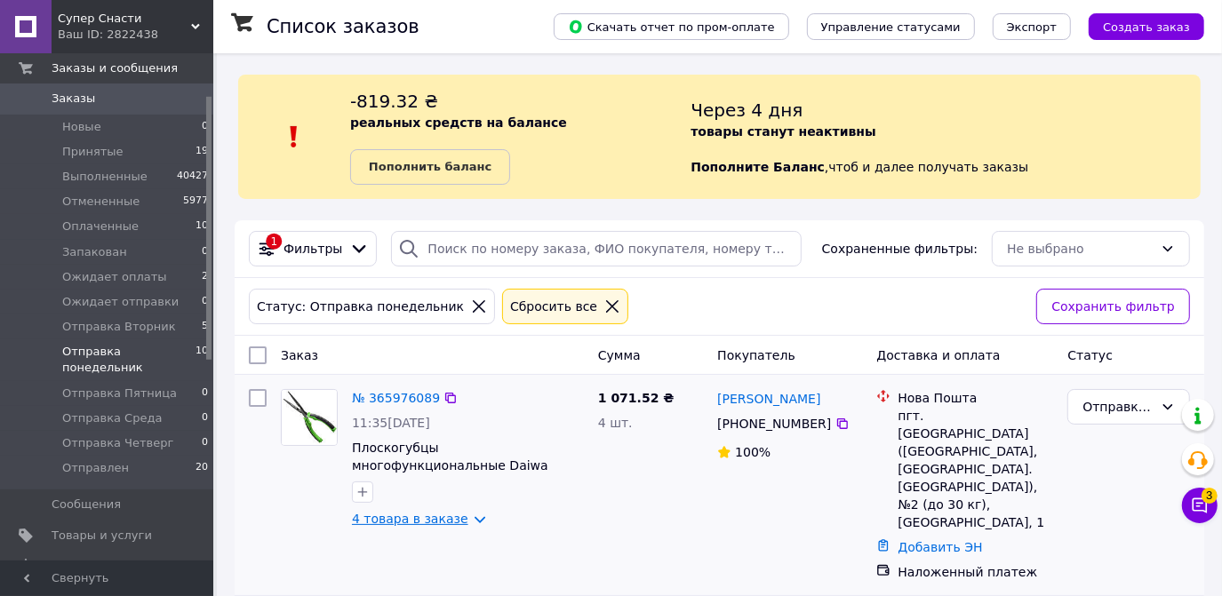
click at [459, 516] on link "4 товара в заказе" at bounding box center [410, 519] width 116 height 14
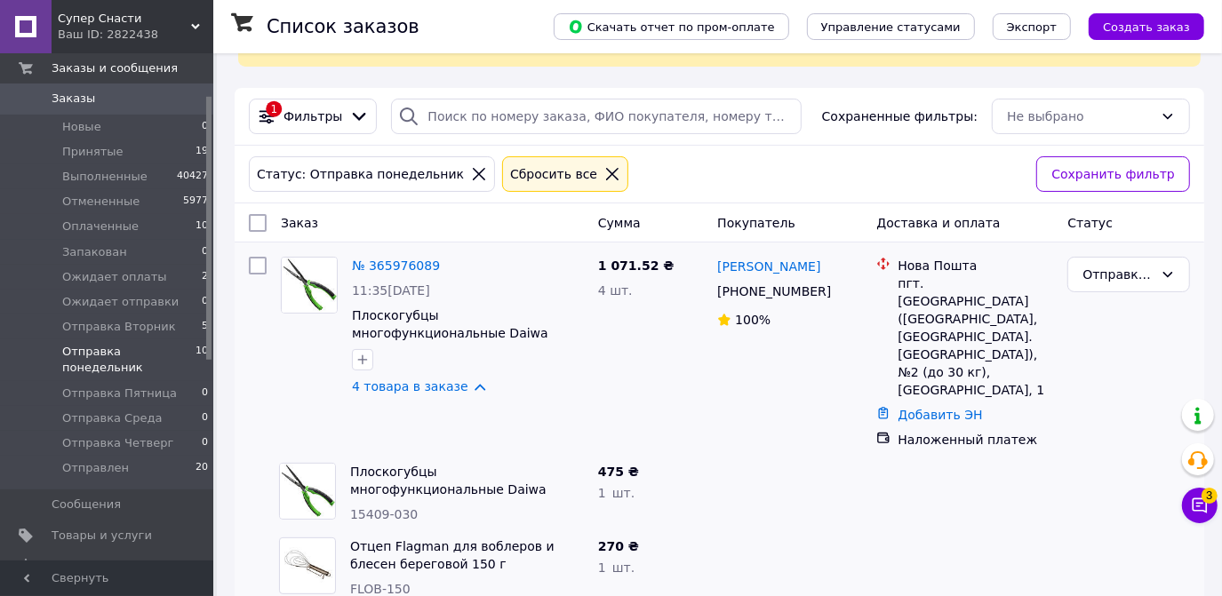
scroll to position [161, 0]
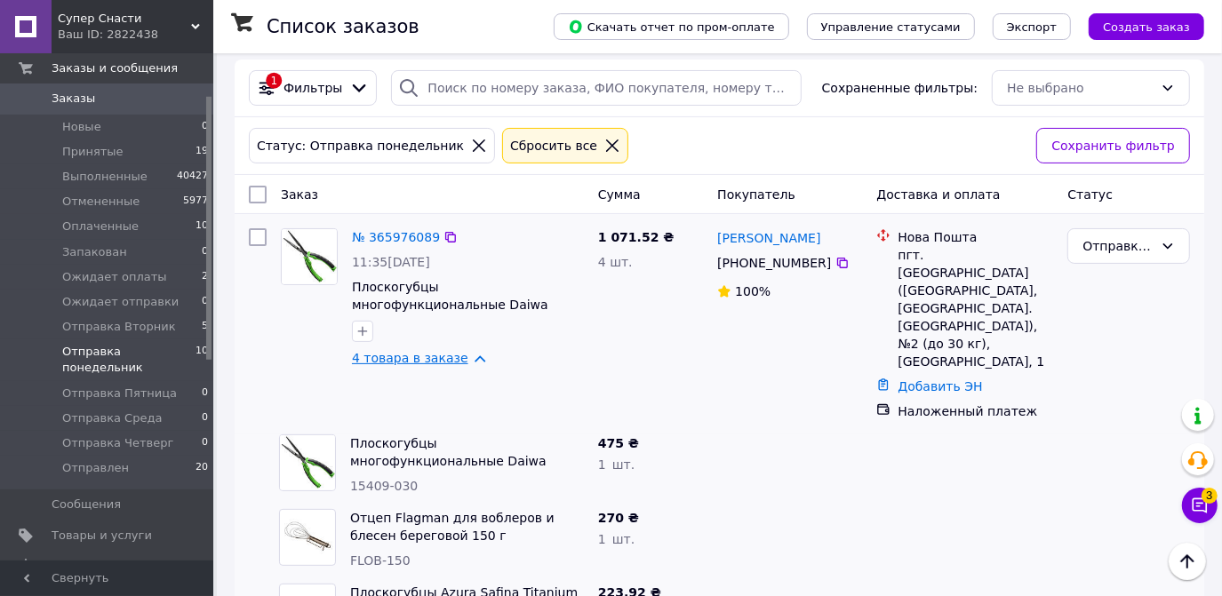
click at [461, 357] on link "4 товара в заказе" at bounding box center [410, 358] width 116 height 14
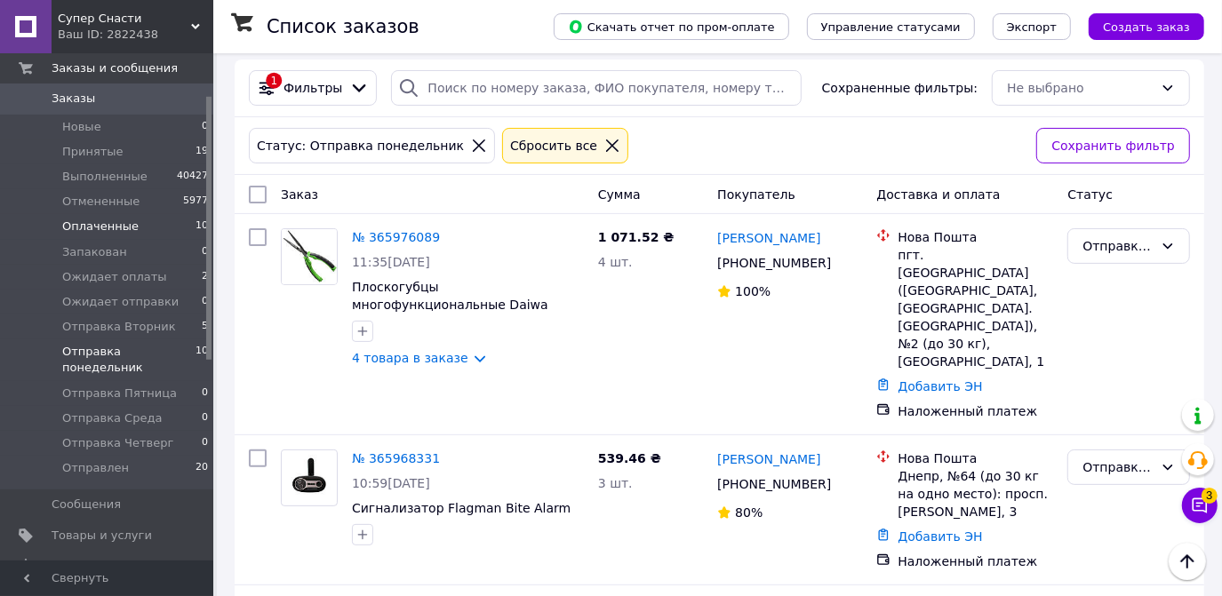
click at [124, 230] on span "Оплаченные" at bounding box center [100, 227] width 76 height 16
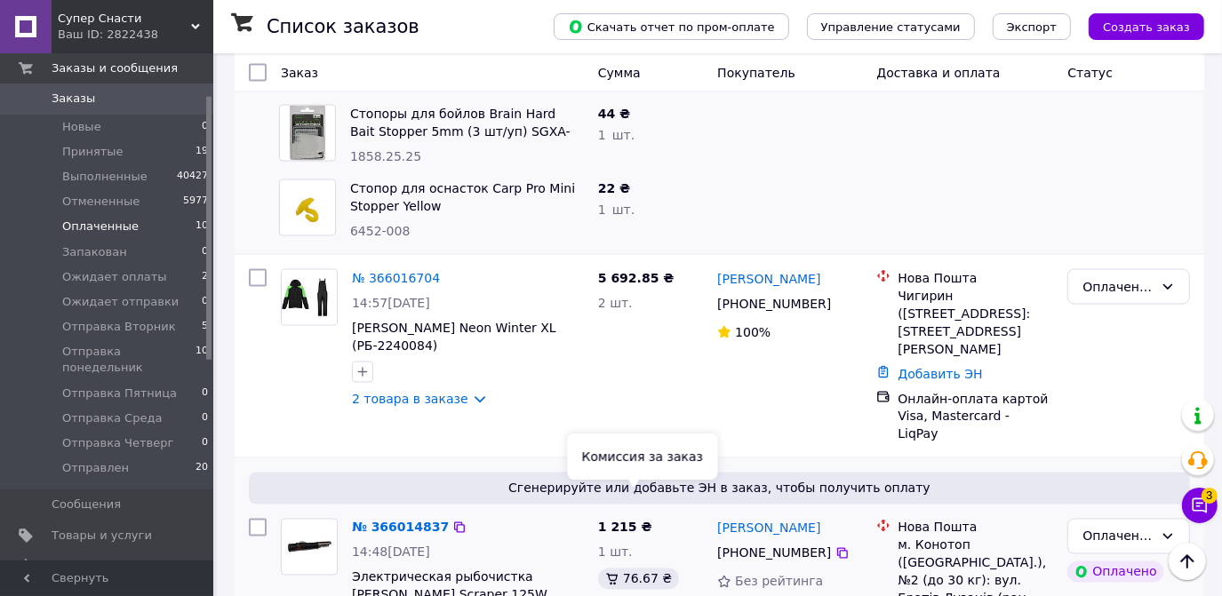
scroll to position [1938, 0]
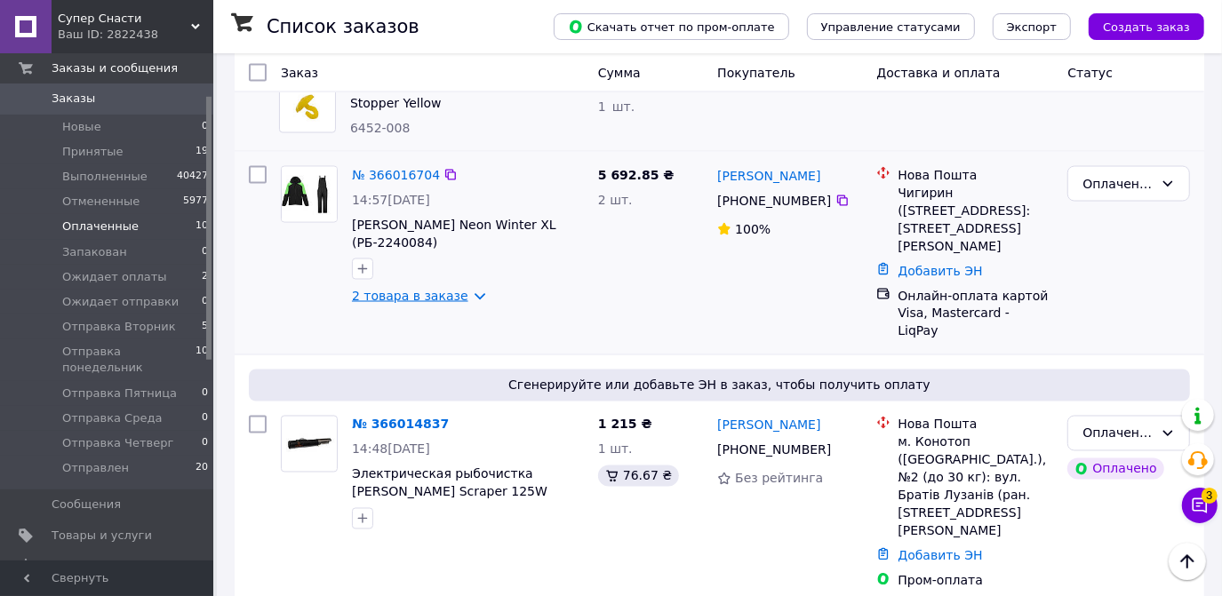
click at [467, 289] on link "2 товара в заказе" at bounding box center [410, 296] width 116 height 14
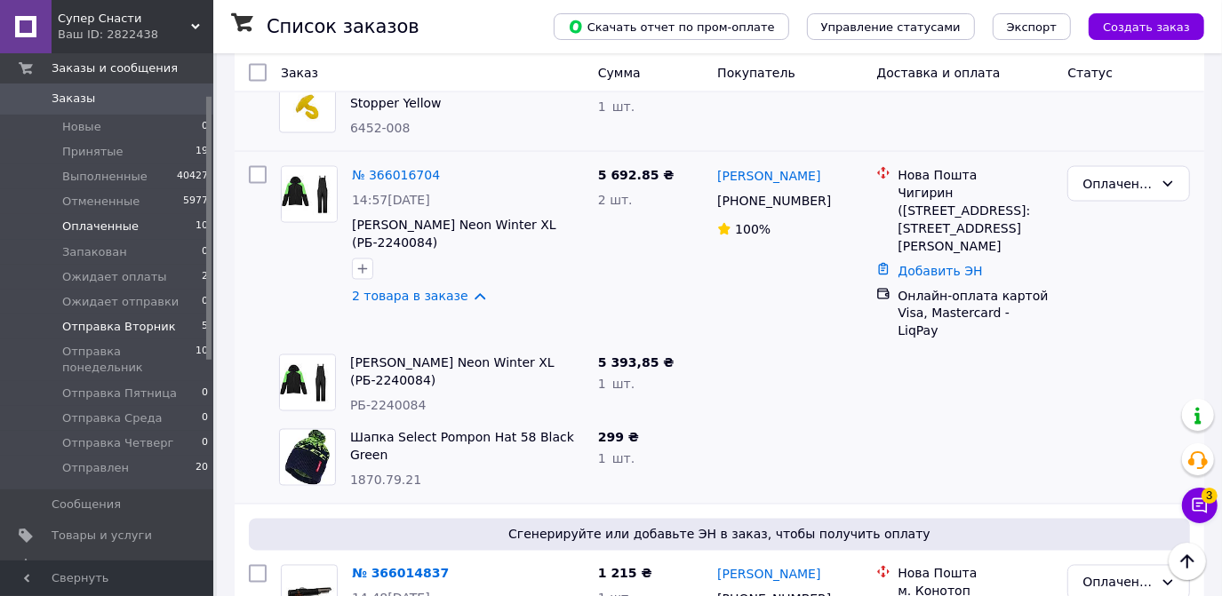
click at [118, 323] on span "Отправка Вторник" at bounding box center [119, 327] width 114 height 16
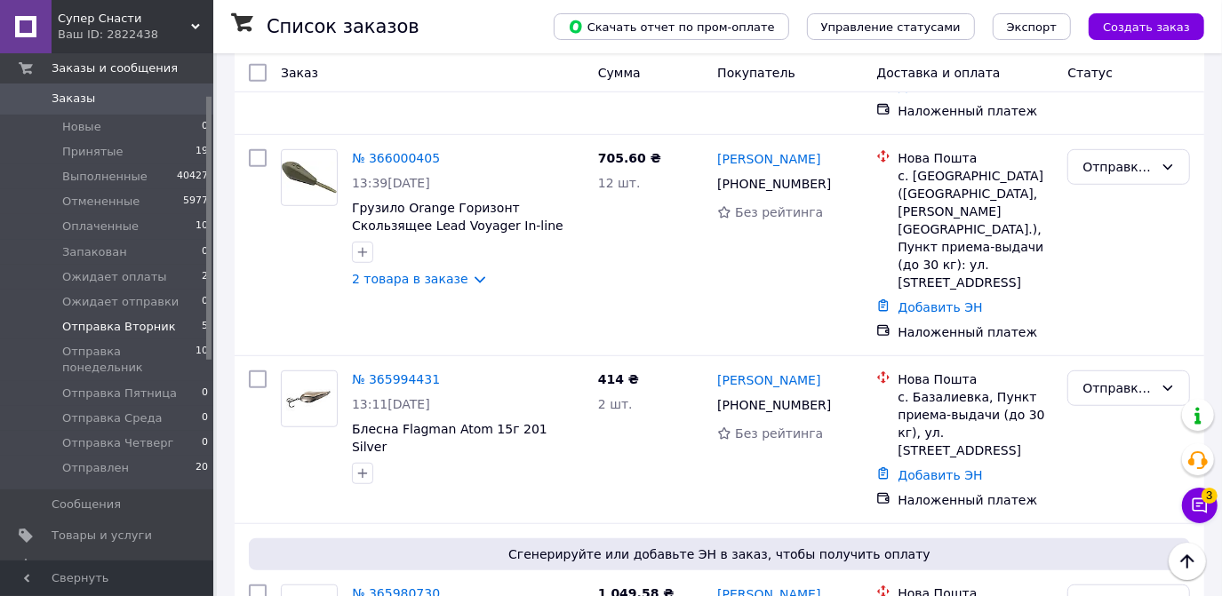
scroll to position [716, 0]
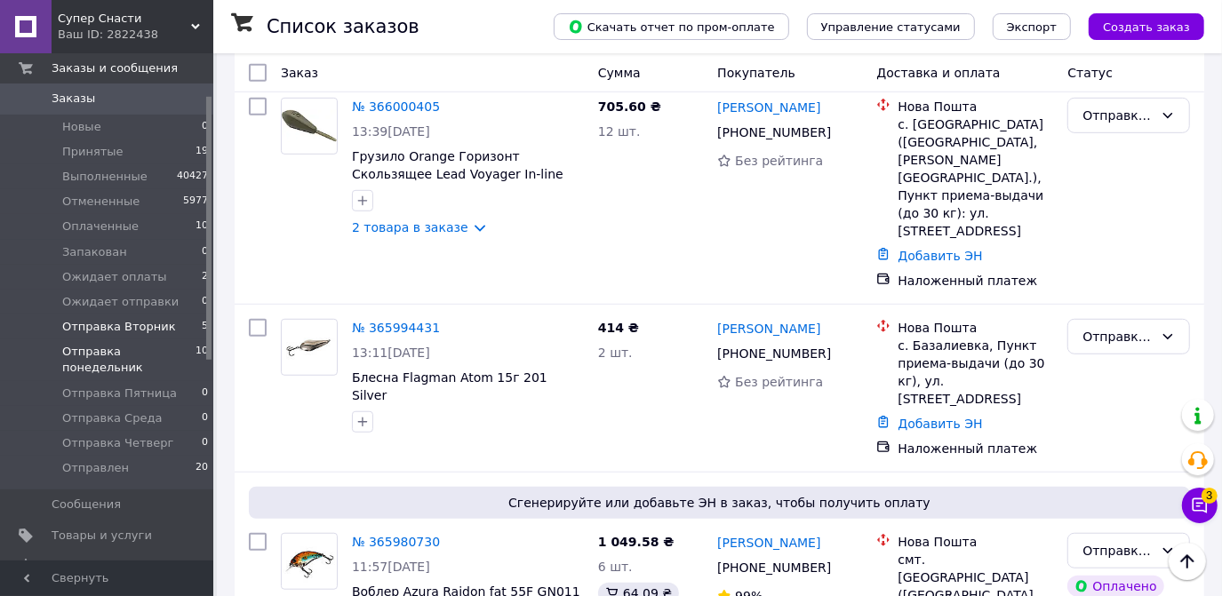
click at [168, 357] on span "Отправка понедельник" at bounding box center [128, 360] width 133 height 32
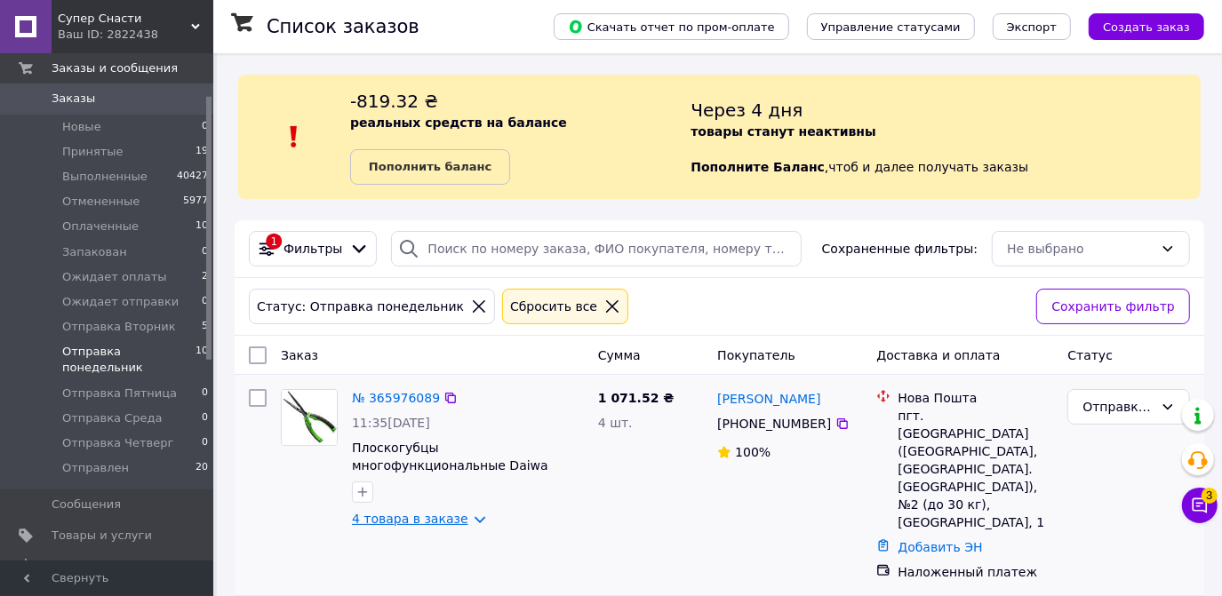
click at [458, 524] on link "4 товара в заказе" at bounding box center [410, 519] width 116 height 14
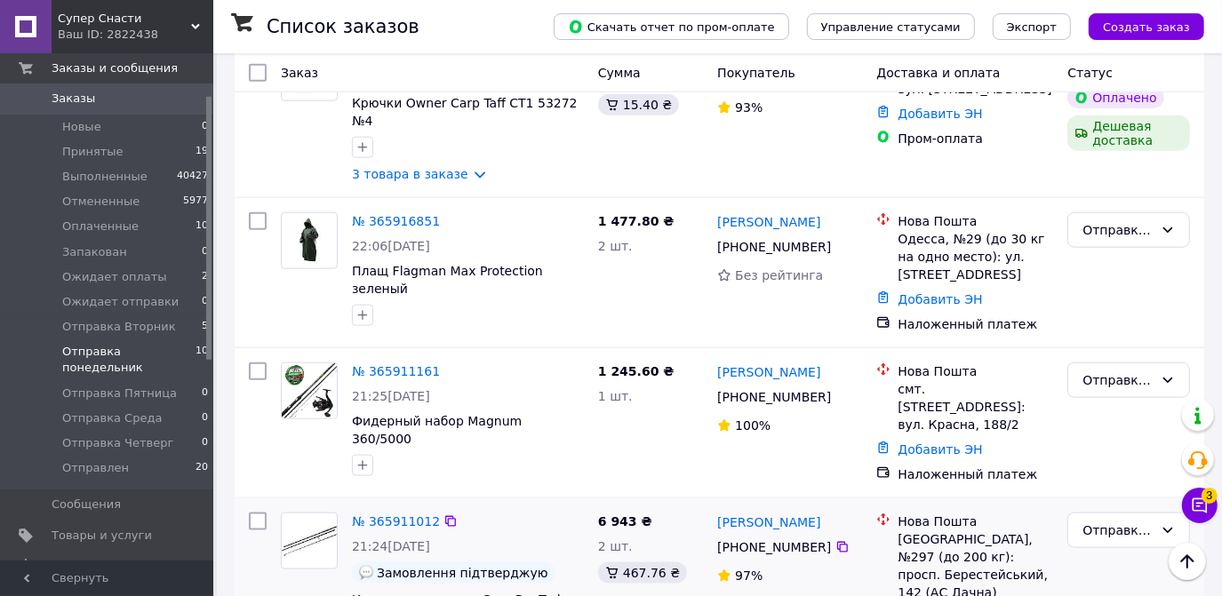
scroll to position [1292, 0]
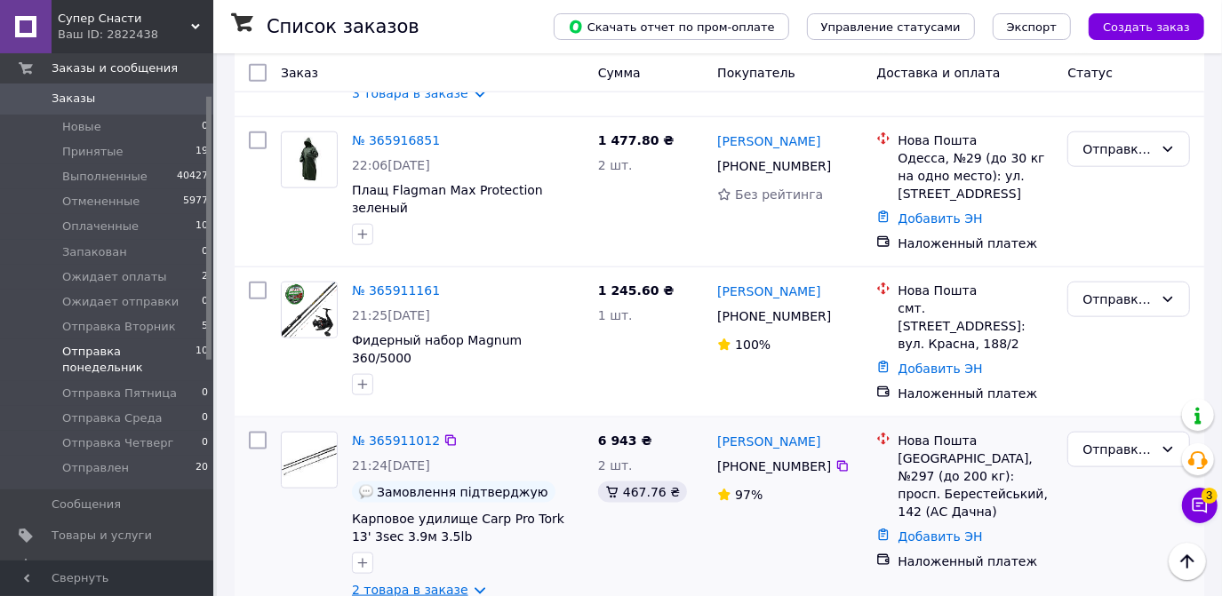
click at [462, 583] on link "2 товара в заказе" at bounding box center [410, 590] width 116 height 14
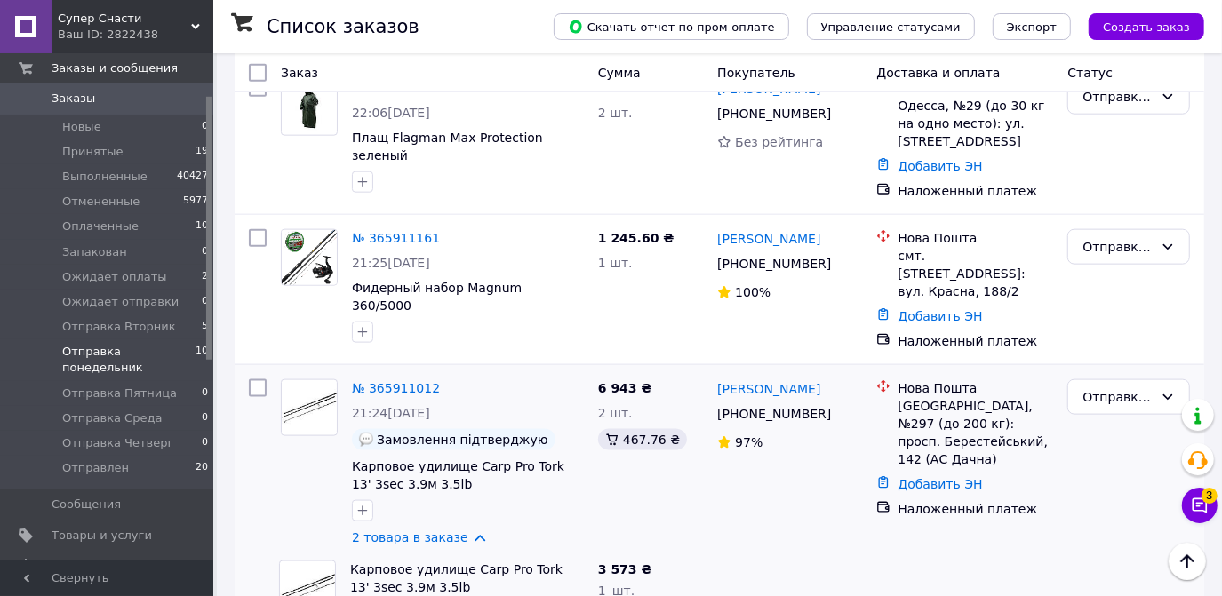
scroll to position [1373, 0]
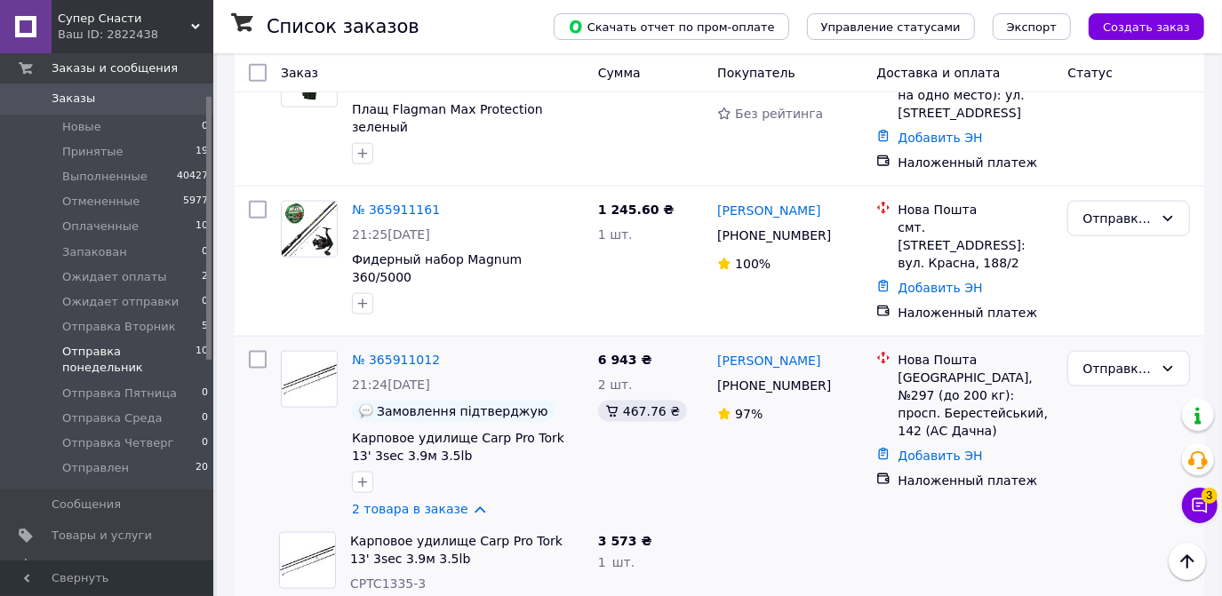
click at [134, 94] on span "Заказы" at bounding box center [108, 99] width 113 height 16
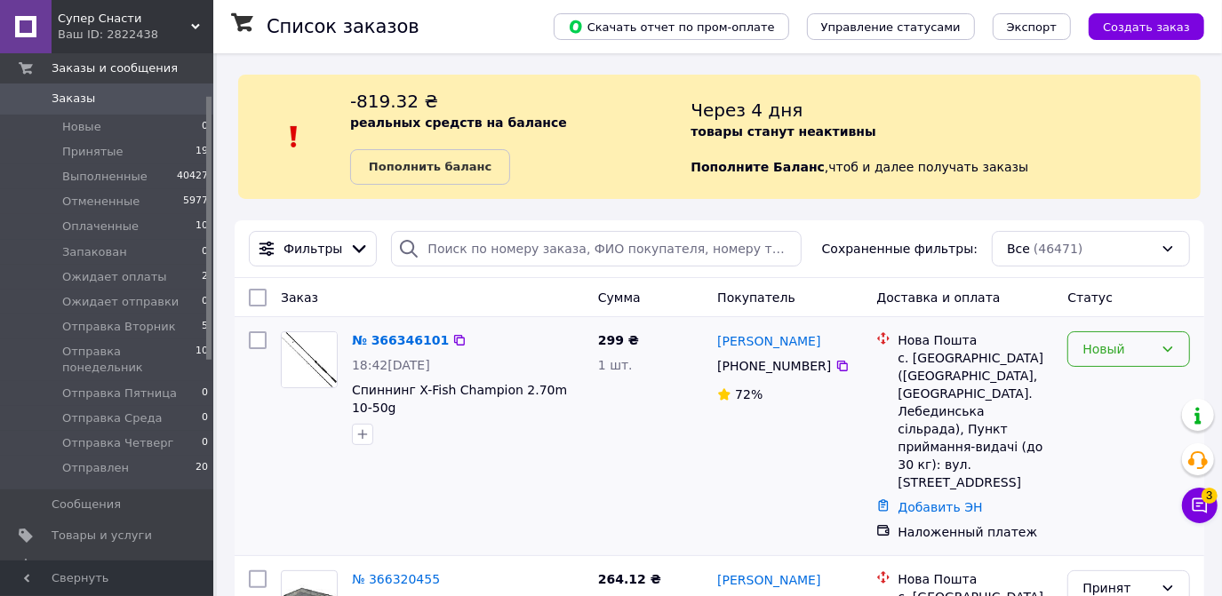
click at [1151, 343] on div "Новый" at bounding box center [1117, 349] width 71 height 20
click at [1139, 385] on li "Принят" at bounding box center [1129, 387] width 121 height 32
drag, startPoint x: 536, startPoint y: 494, endPoint x: 589, endPoint y: 587, distance: 106.7
click at [594, 451] on div "299 ₴ 1 шт." at bounding box center [650, 436] width 119 height 224
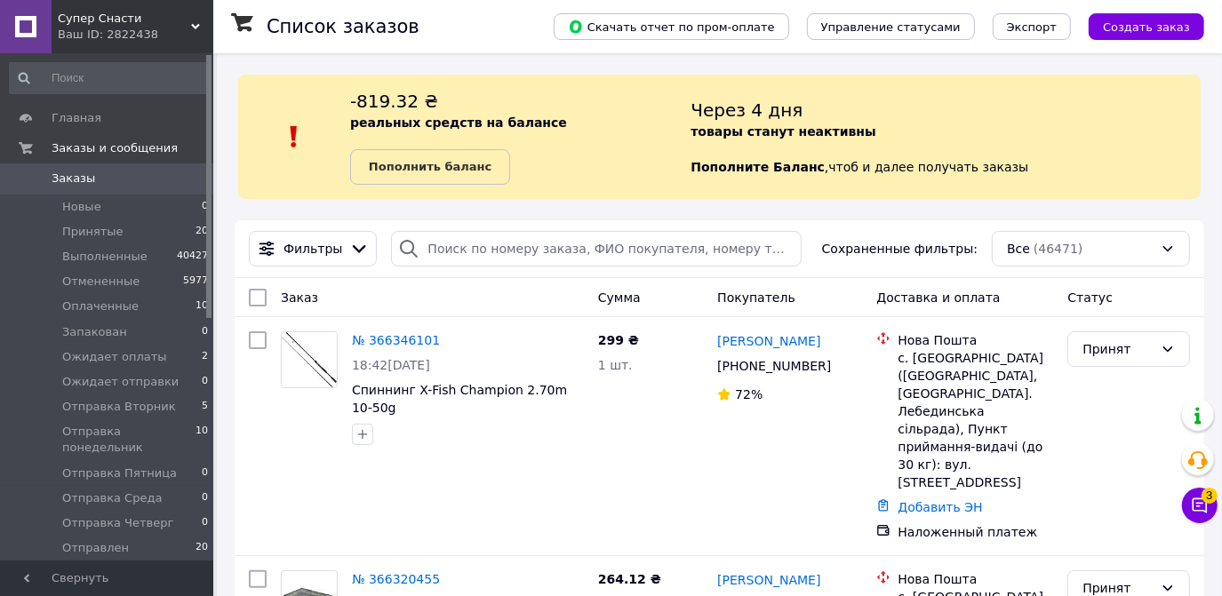
click at [199, 570] on link "Сообщения 0" at bounding box center [109, 585] width 219 height 30
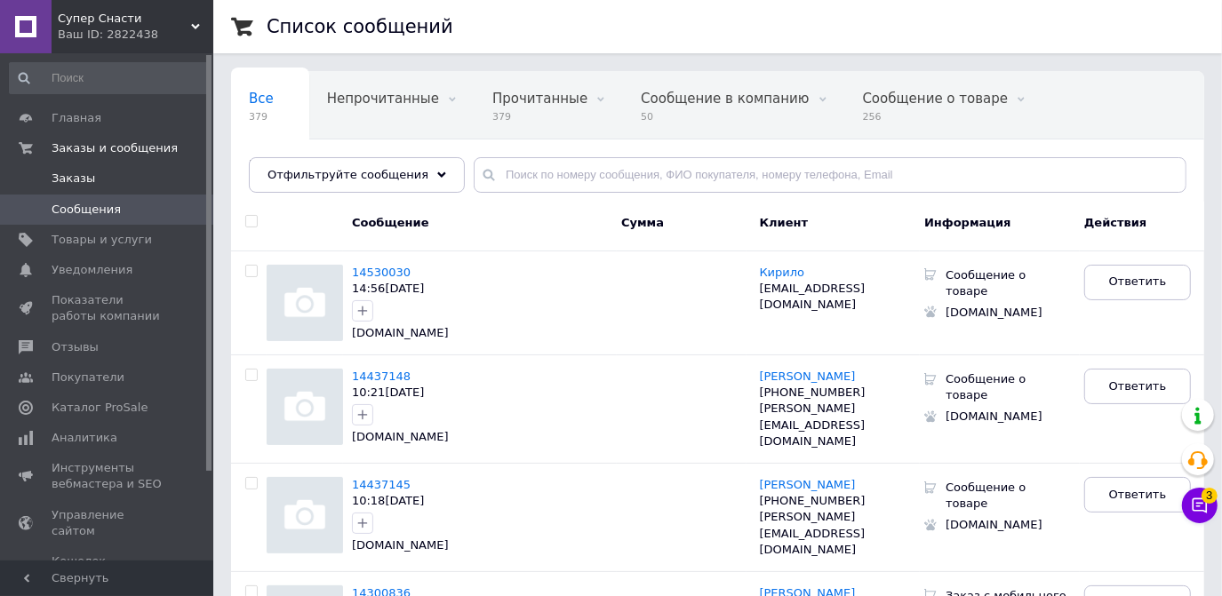
click at [77, 180] on span "Заказы" at bounding box center [74, 179] width 44 height 16
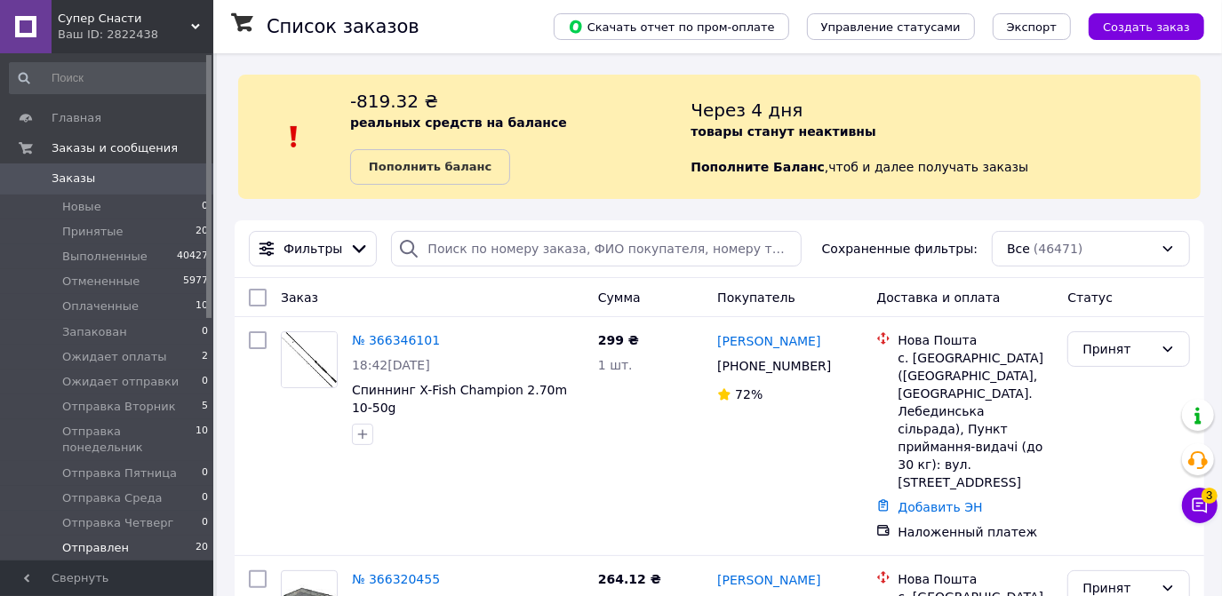
click at [83, 540] on span "Отправлен" at bounding box center [95, 548] width 67 height 16
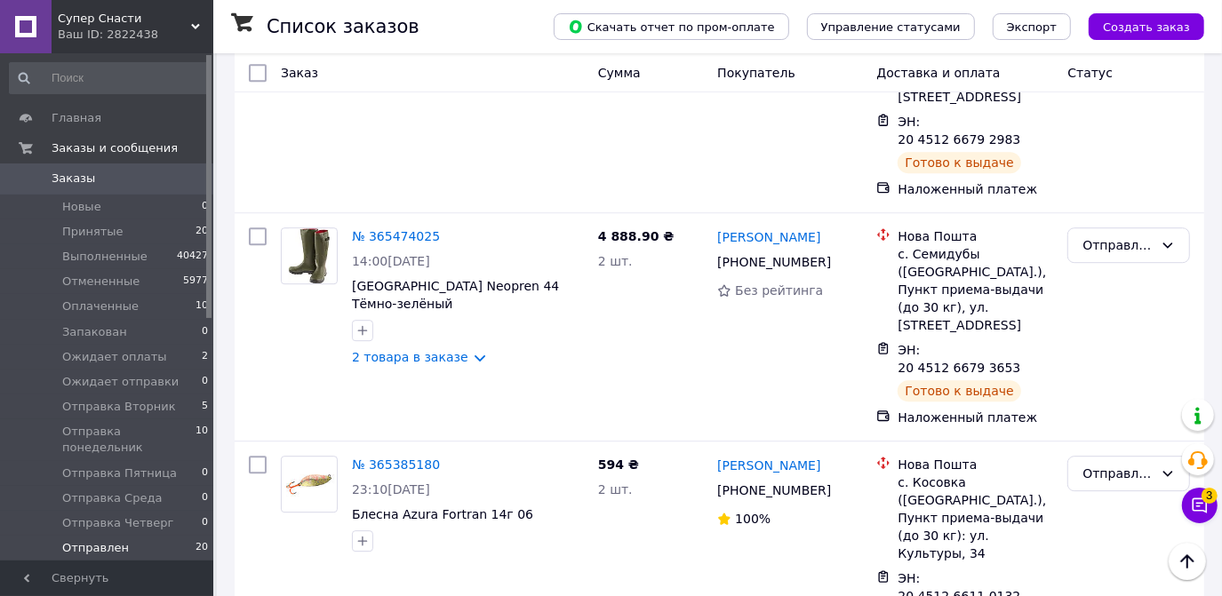
scroll to position [3346, 0]
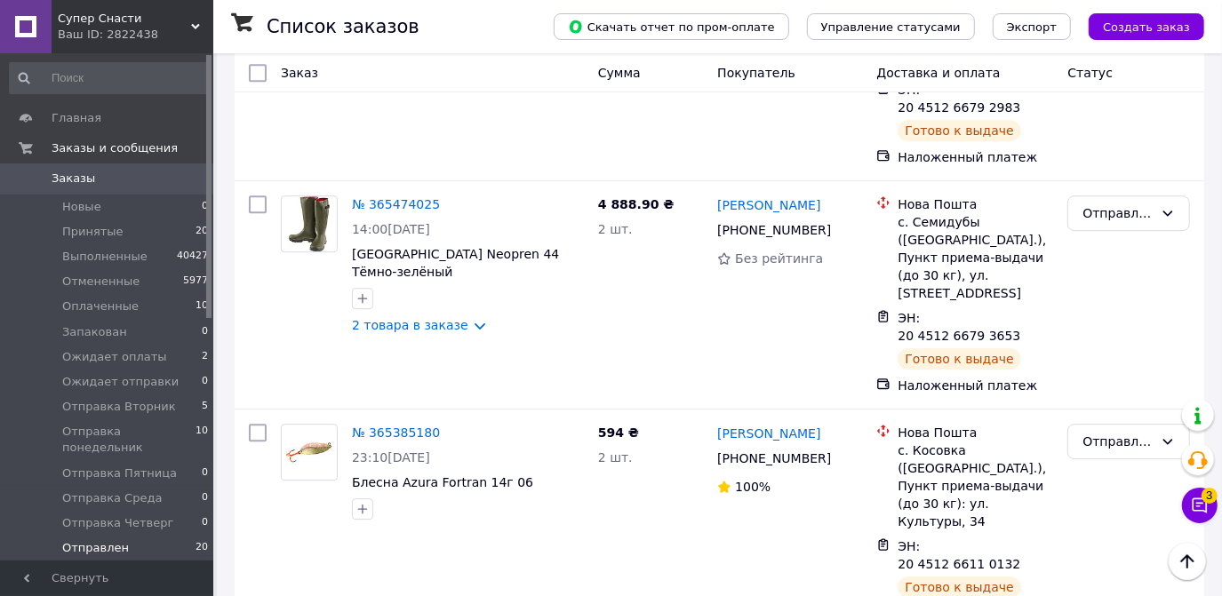
click at [76, 183] on span "Заказы" at bounding box center [74, 179] width 44 height 16
